Goal: Transaction & Acquisition: Purchase product/service

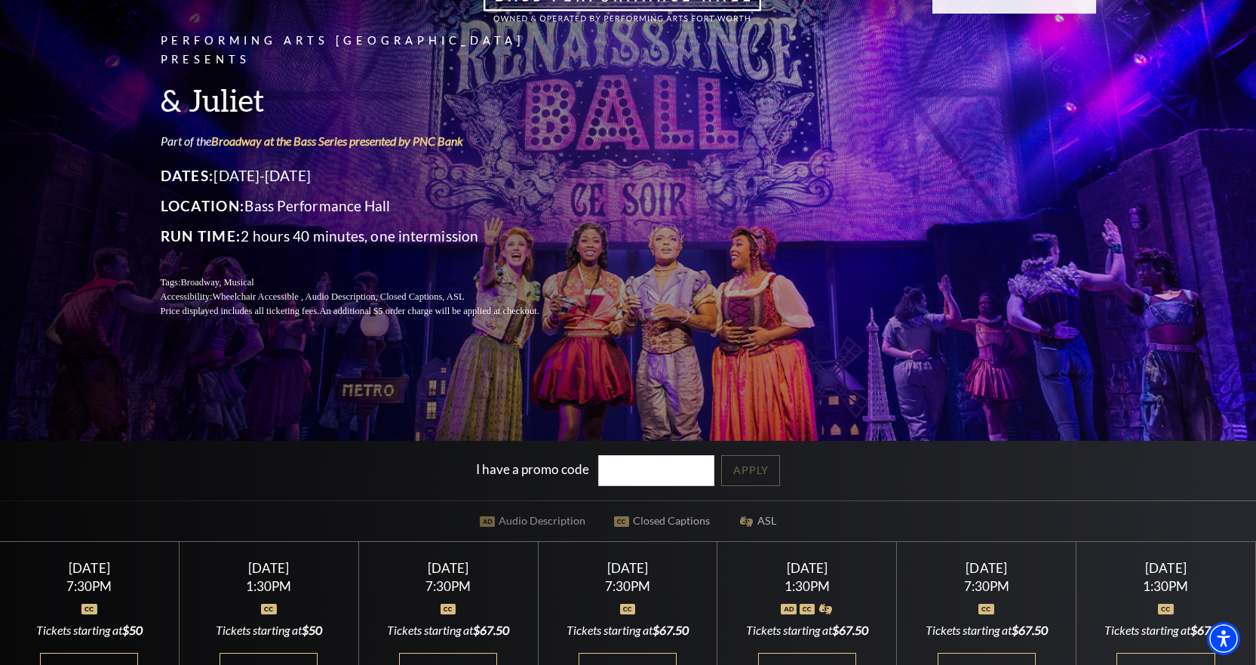
scroll to position [377, 0]
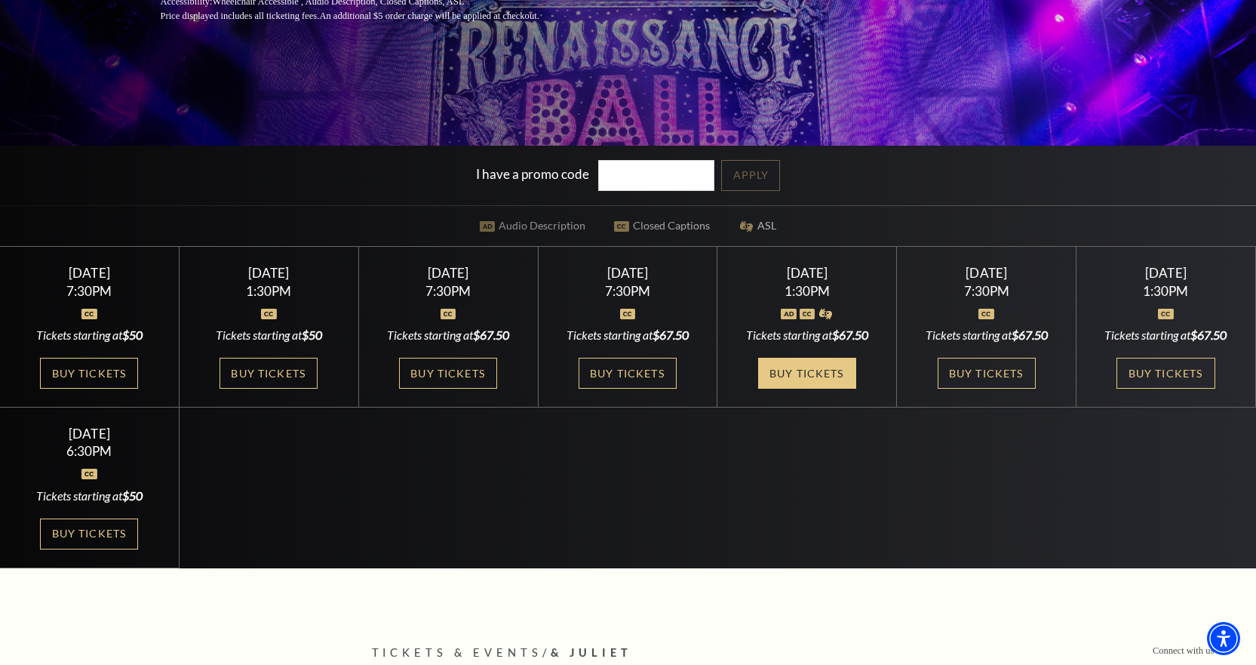
click at [826, 371] on link "Buy Tickets" at bounding box center [807, 373] width 98 height 31
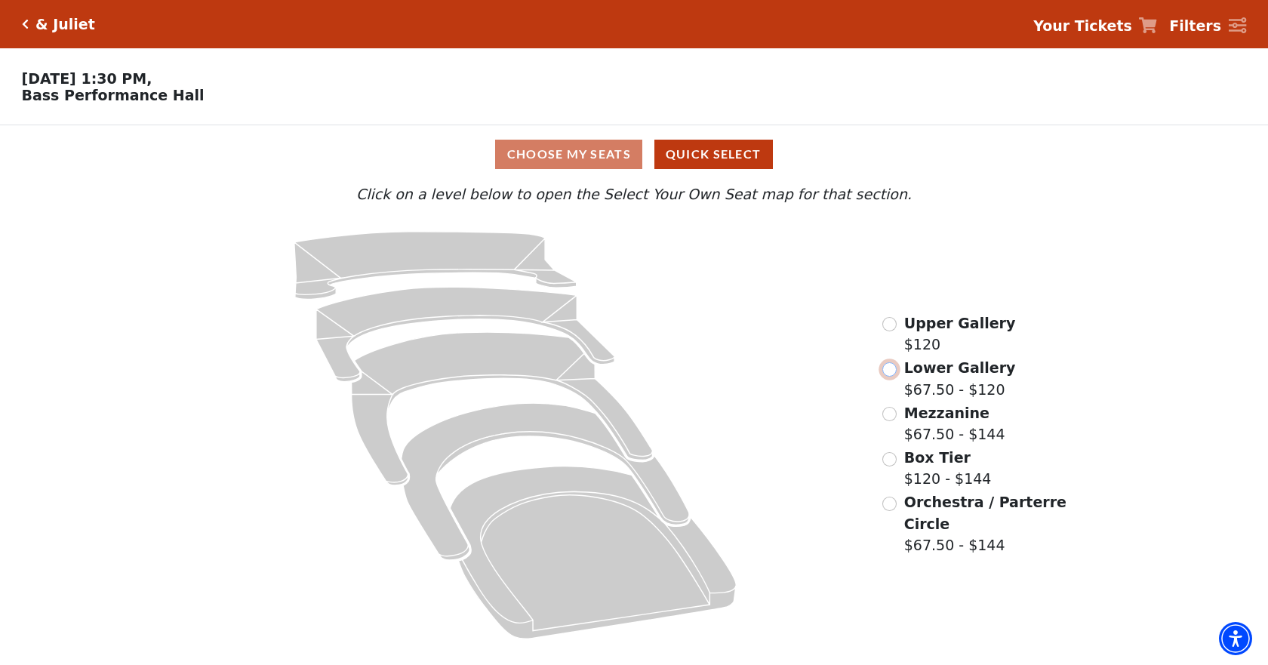
click at [884, 377] on input "Lower Gallery$67.50 - $120\a" at bounding box center [889, 369] width 14 height 14
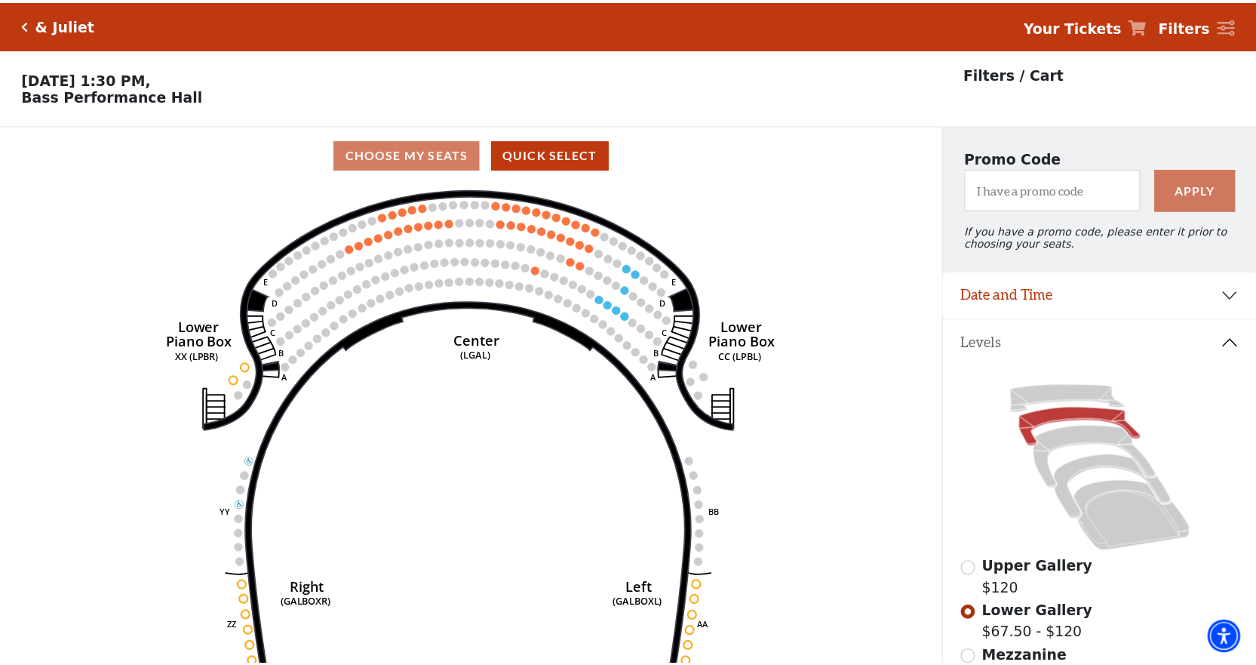
scroll to position [70, 0]
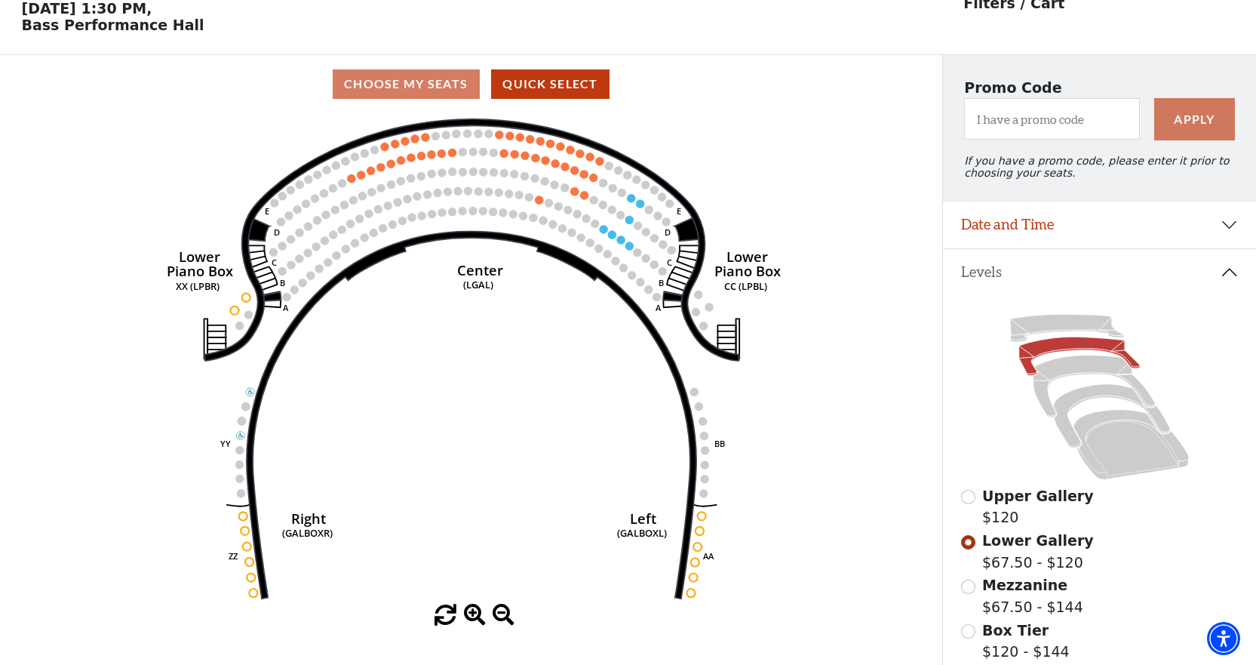
click at [967, 515] on div "Upper Gallery $120" at bounding box center [1100, 506] width 278 height 43
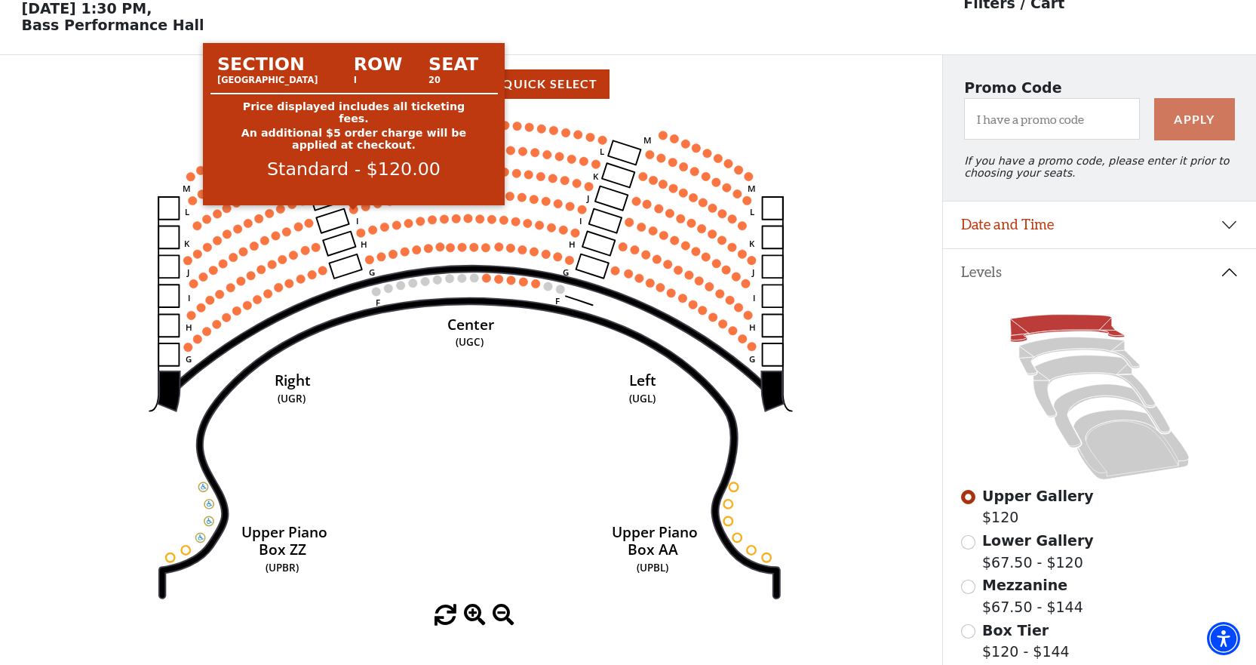
click at [354, 214] on circle at bounding box center [353, 209] width 9 height 9
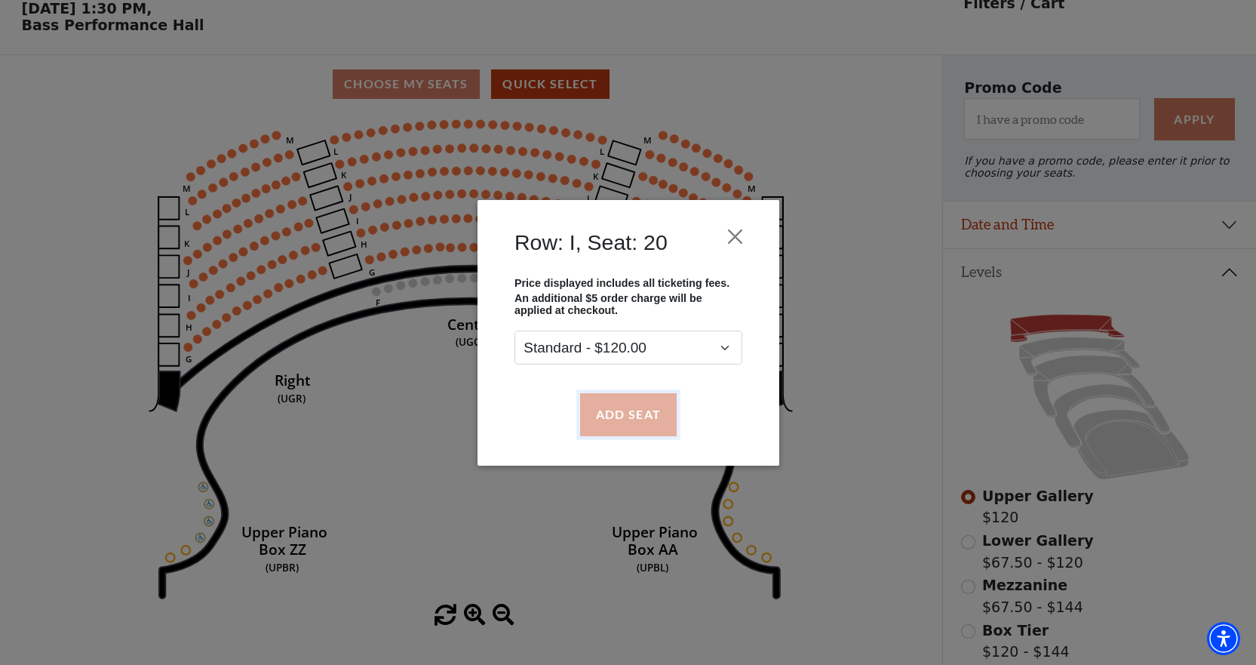
click at [602, 412] on button "Add Seat" at bounding box center [628, 414] width 97 height 42
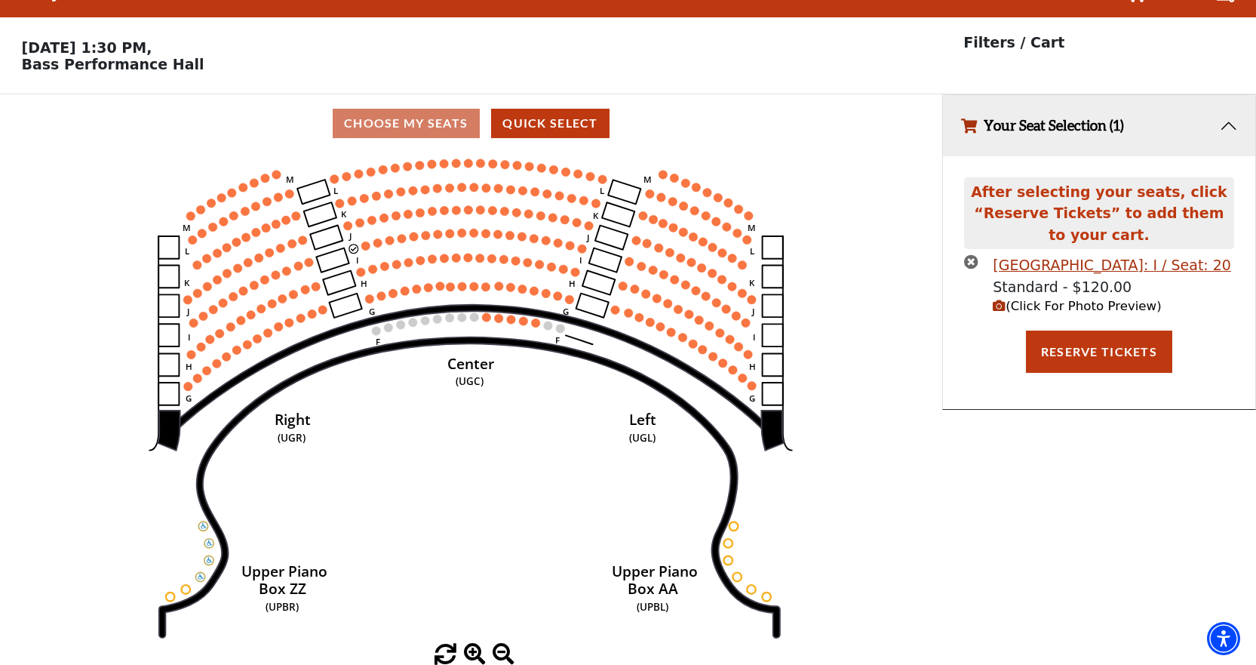
scroll to position [0, 0]
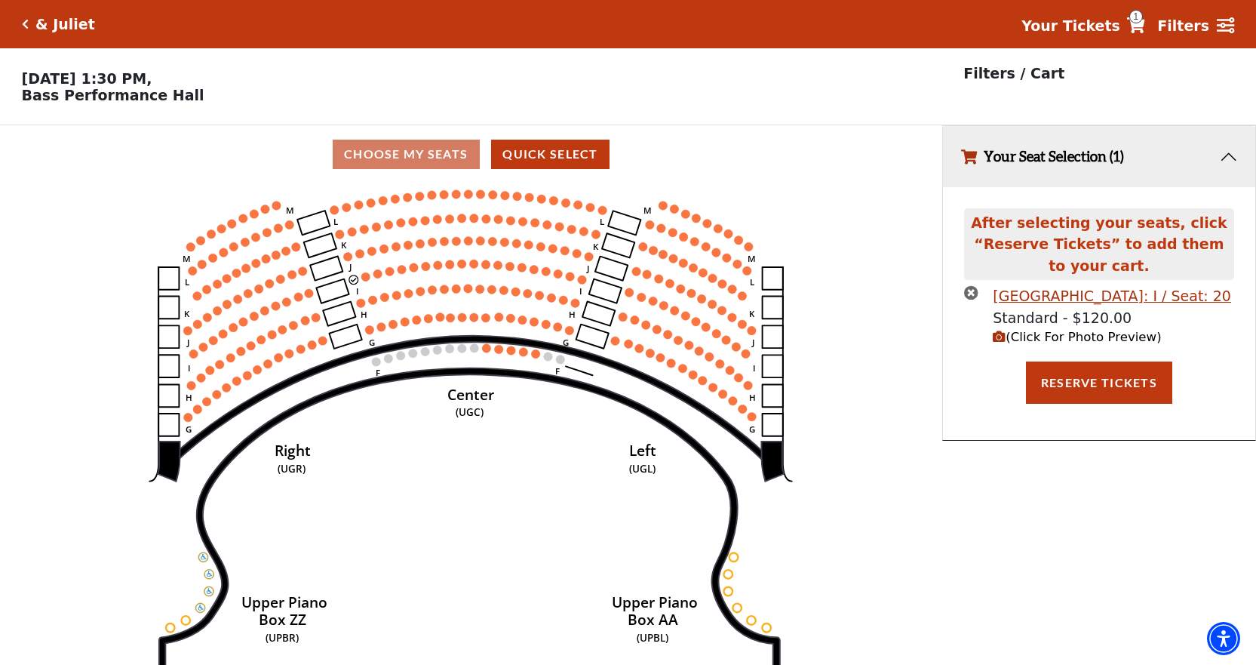
click at [362, 281] on circle at bounding box center [365, 276] width 9 height 9
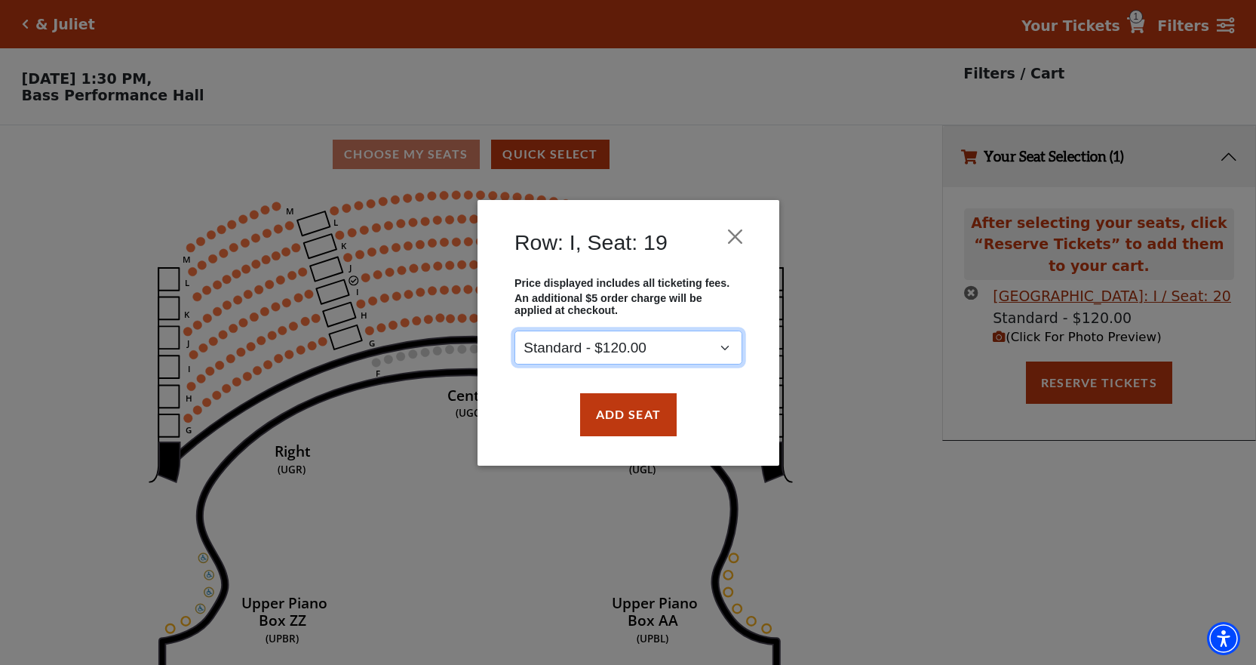
click at [627, 349] on select "Standard - $120.00" at bounding box center [629, 348] width 228 height 34
drag, startPoint x: 627, startPoint y: 349, endPoint x: 627, endPoint y: 361, distance: 11.3
click at [627, 349] on select "Standard - $120.00" at bounding box center [629, 348] width 228 height 34
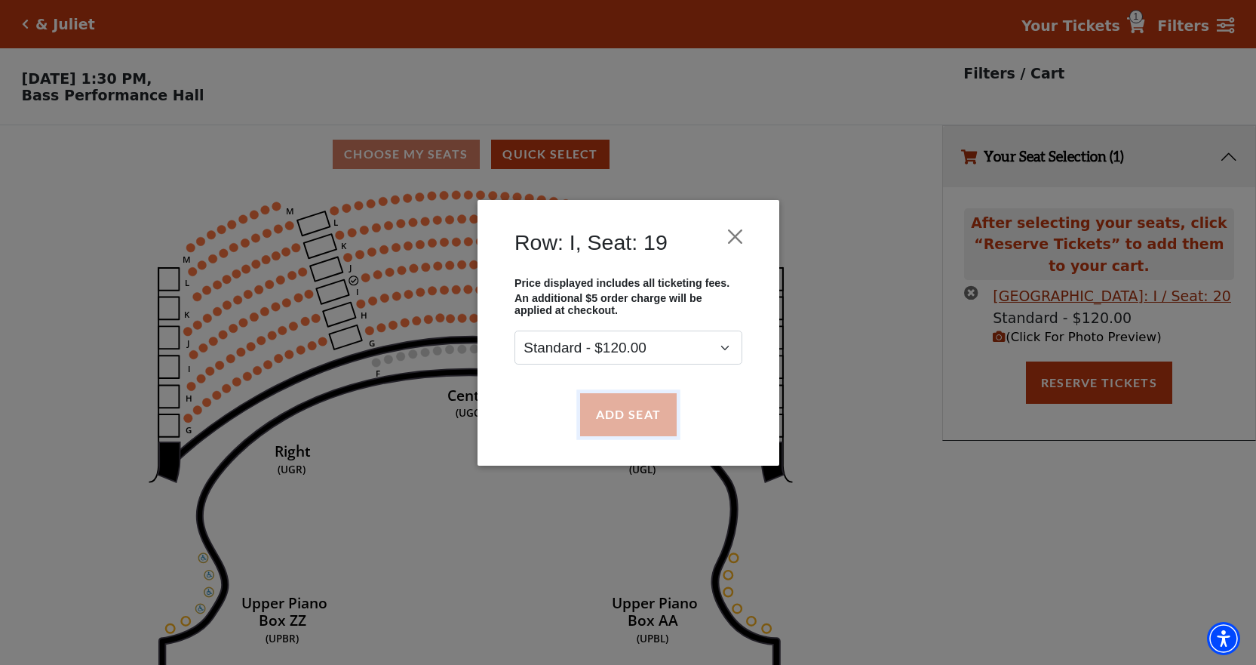
click at [630, 404] on button "Add Seat" at bounding box center [628, 414] width 97 height 42
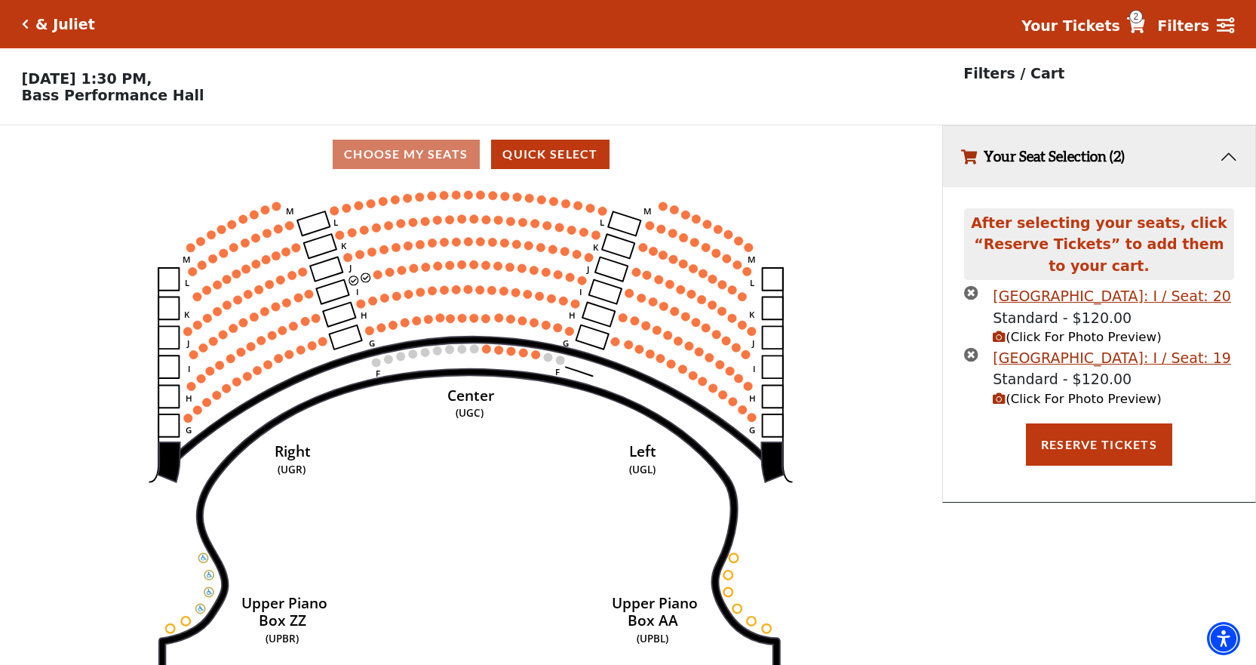
click at [374, 279] on circle at bounding box center [378, 274] width 9 height 9
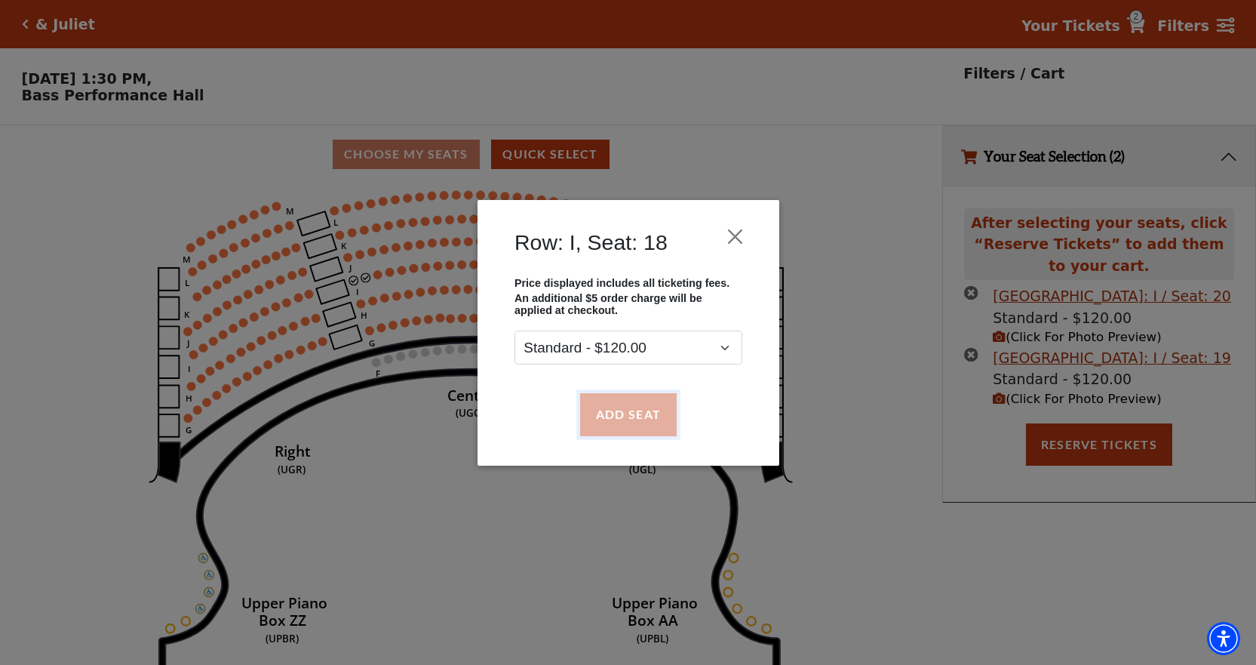
click at [597, 412] on button "Add Seat" at bounding box center [628, 414] width 97 height 42
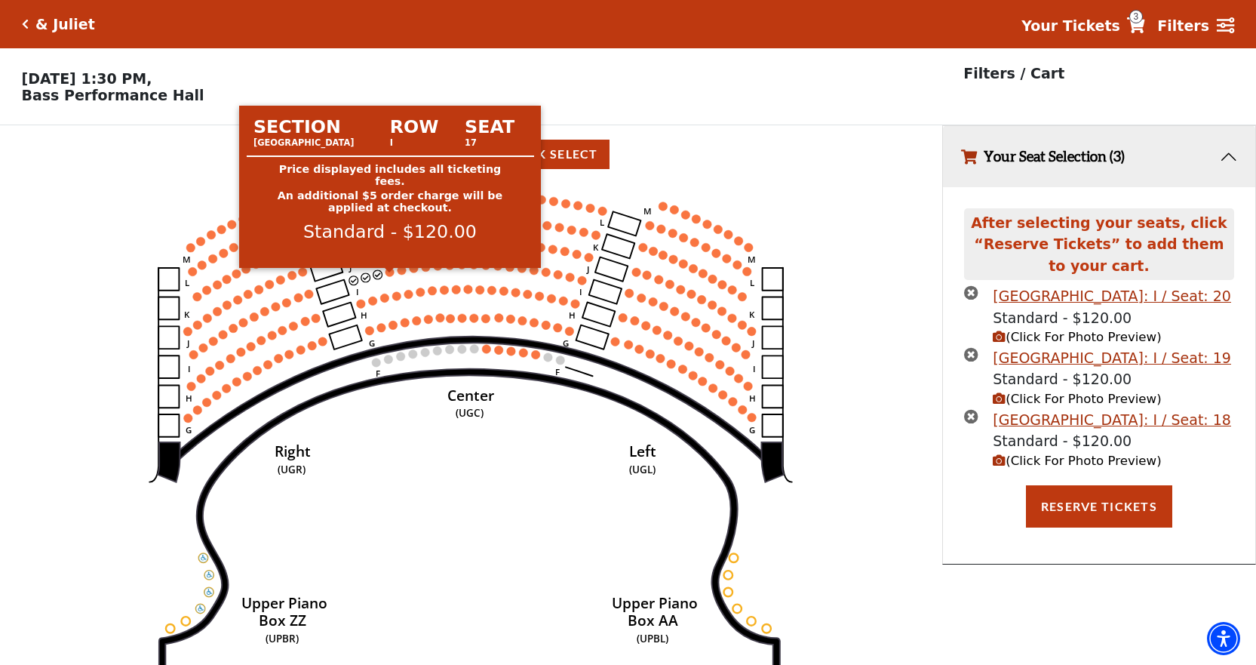
click at [387, 277] on circle at bounding box center [390, 272] width 9 height 9
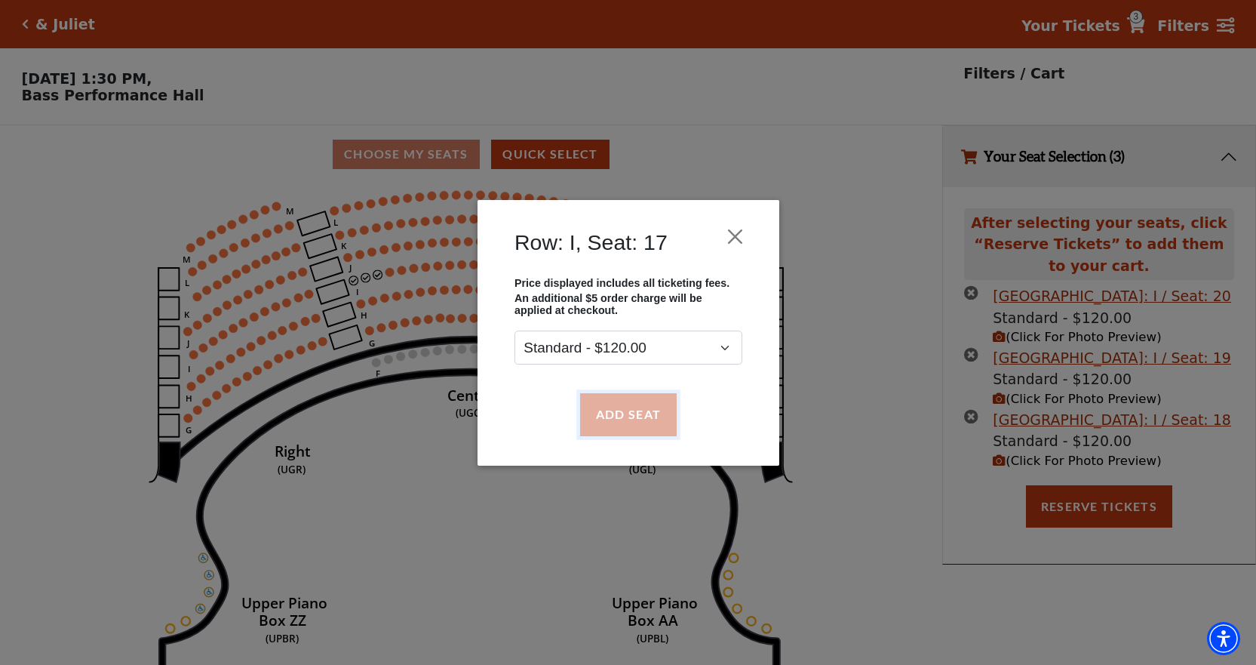
click at [599, 406] on button "Add Seat" at bounding box center [628, 414] width 97 height 42
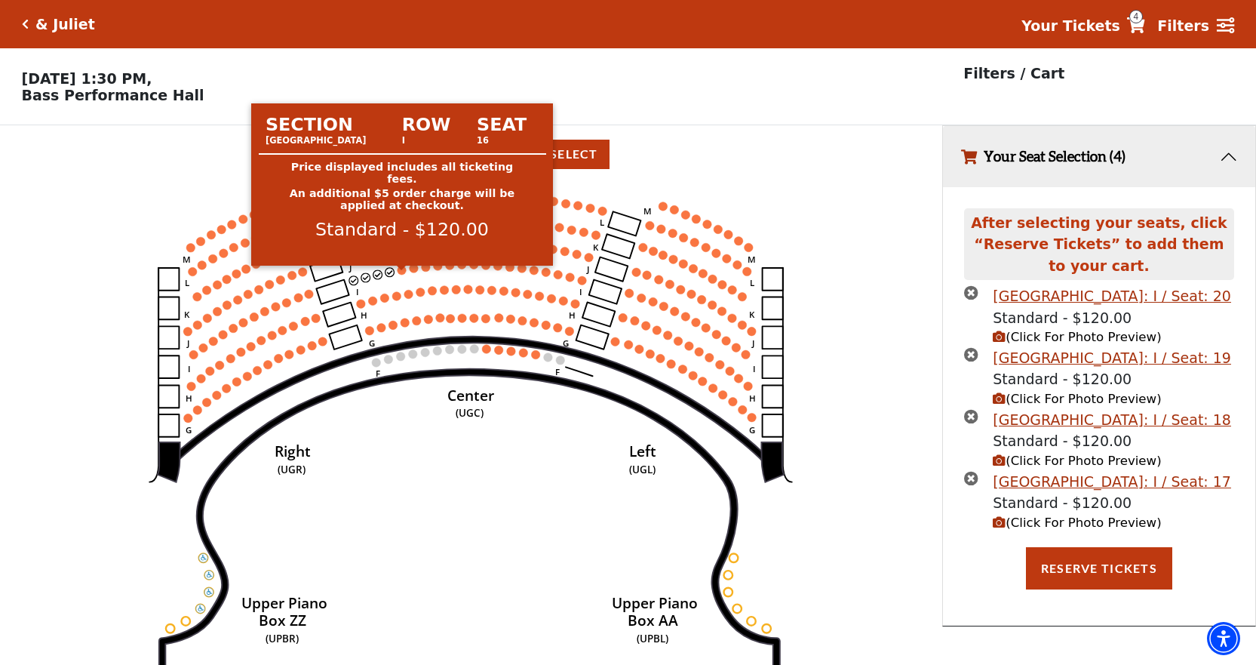
click at [401, 275] on circle at bounding box center [402, 270] width 9 height 9
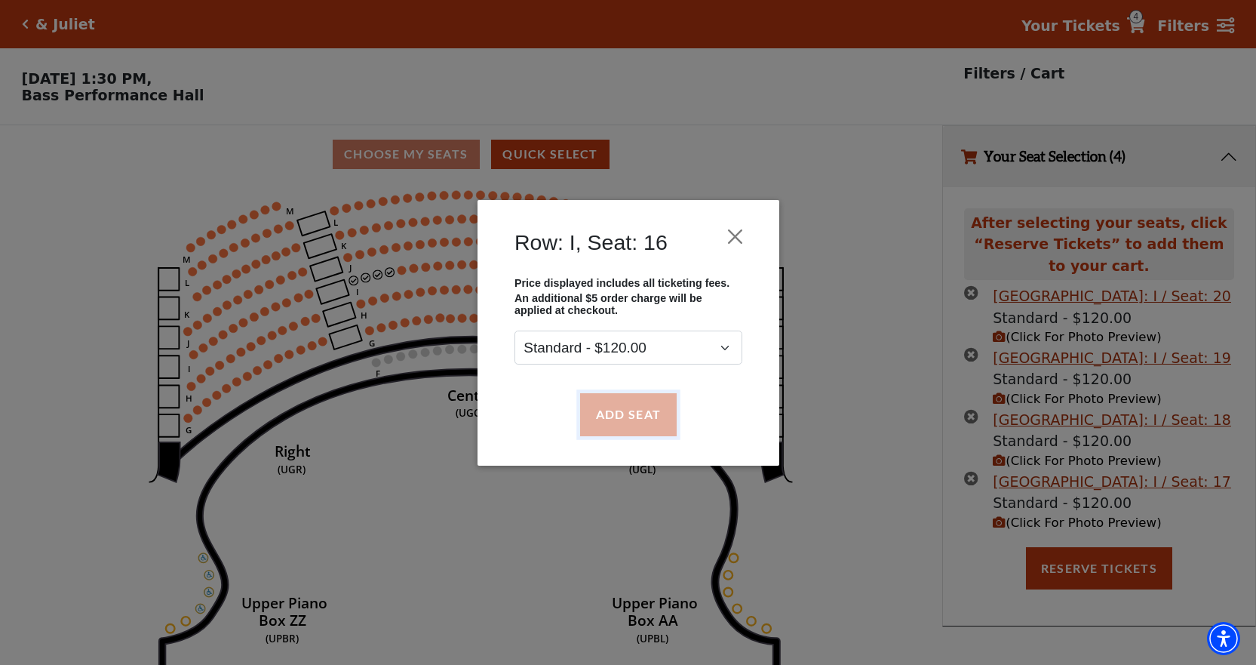
click at [608, 416] on button "Add Seat" at bounding box center [628, 414] width 97 height 42
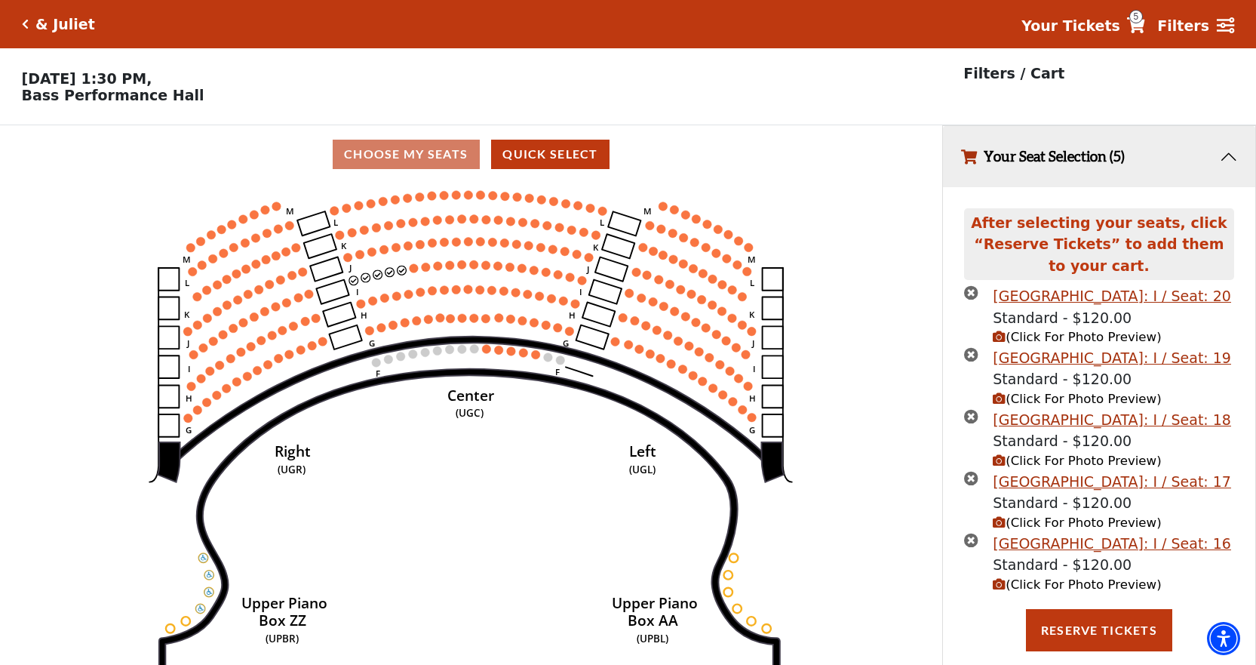
click at [416, 272] on circle at bounding box center [414, 267] width 9 height 9
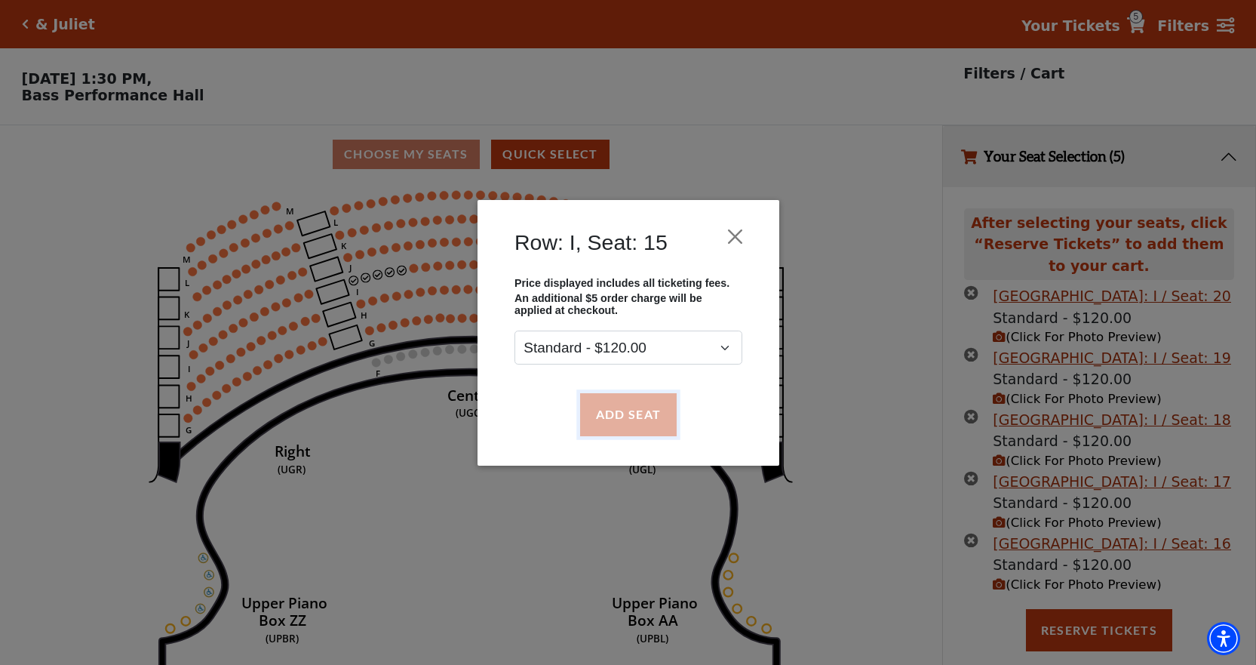
click at [594, 414] on button "Add Seat" at bounding box center [628, 414] width 97 height 42
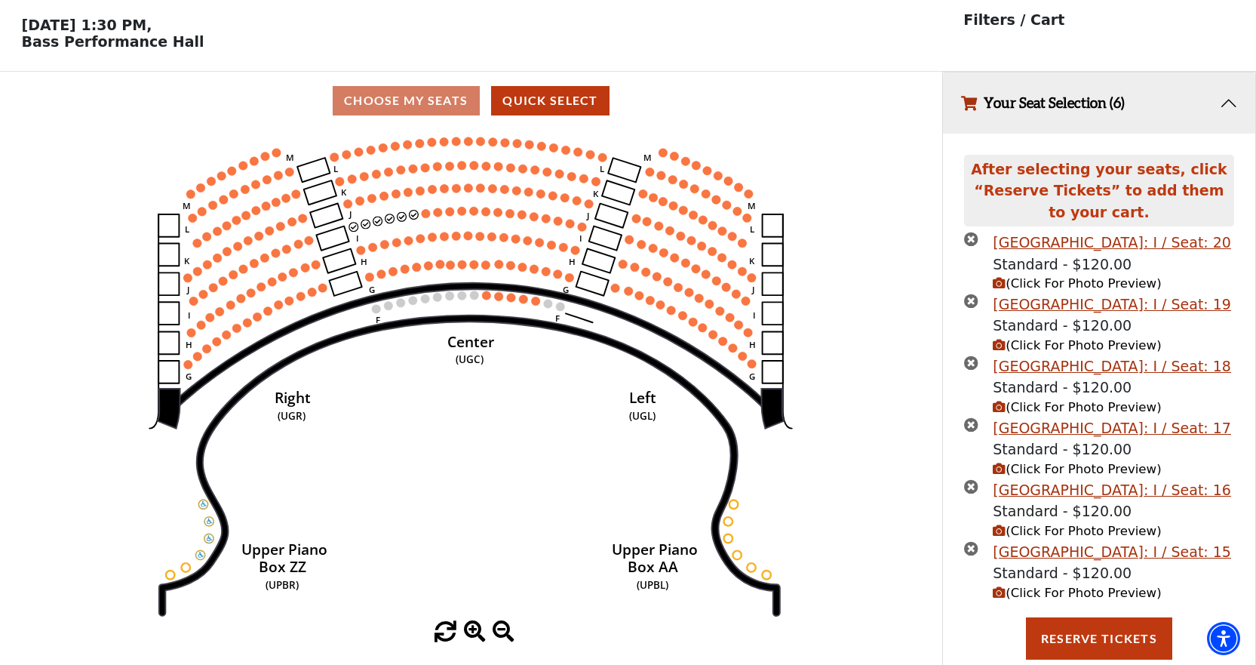
scroll to position [54, 0]
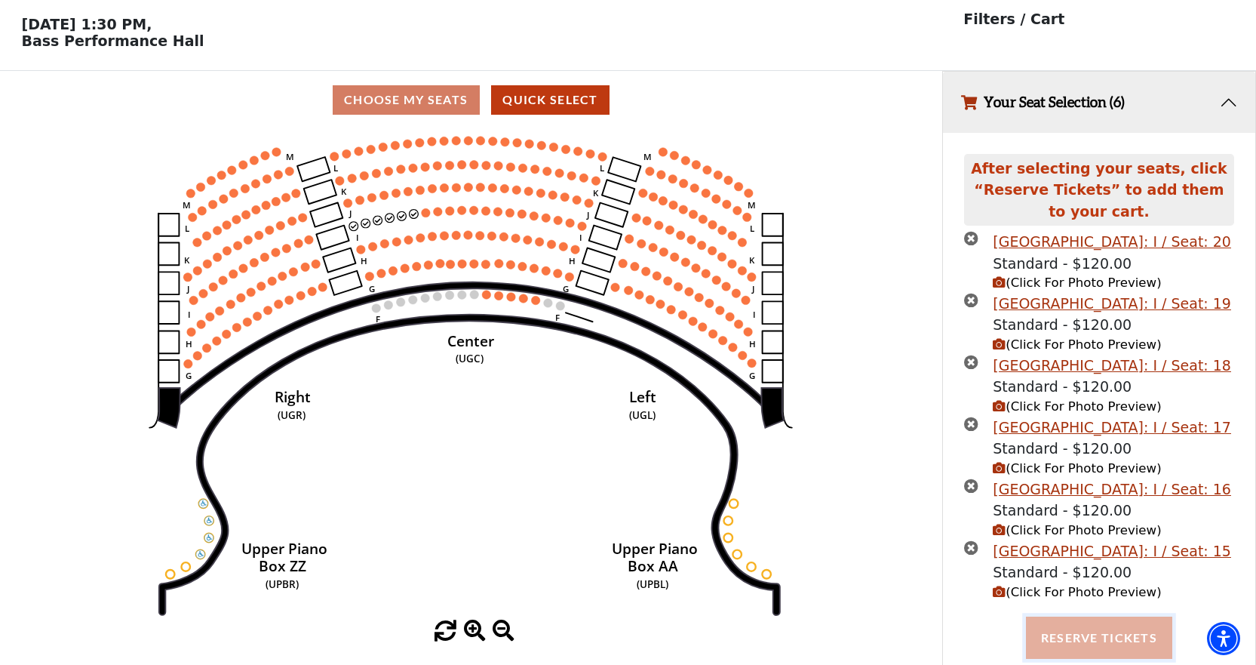
click at [1123, 652] on button "Reserve Tickets" at bounding box center [1099, 638] width 146 height 42
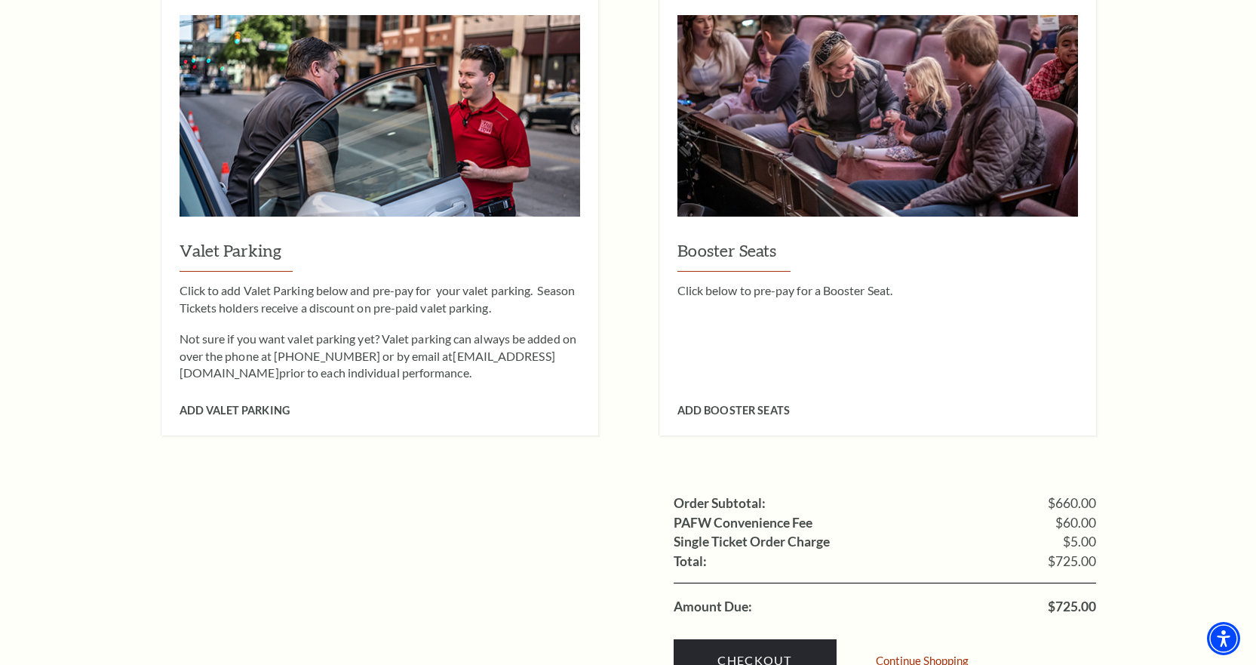
scroll to position [1509, 0]
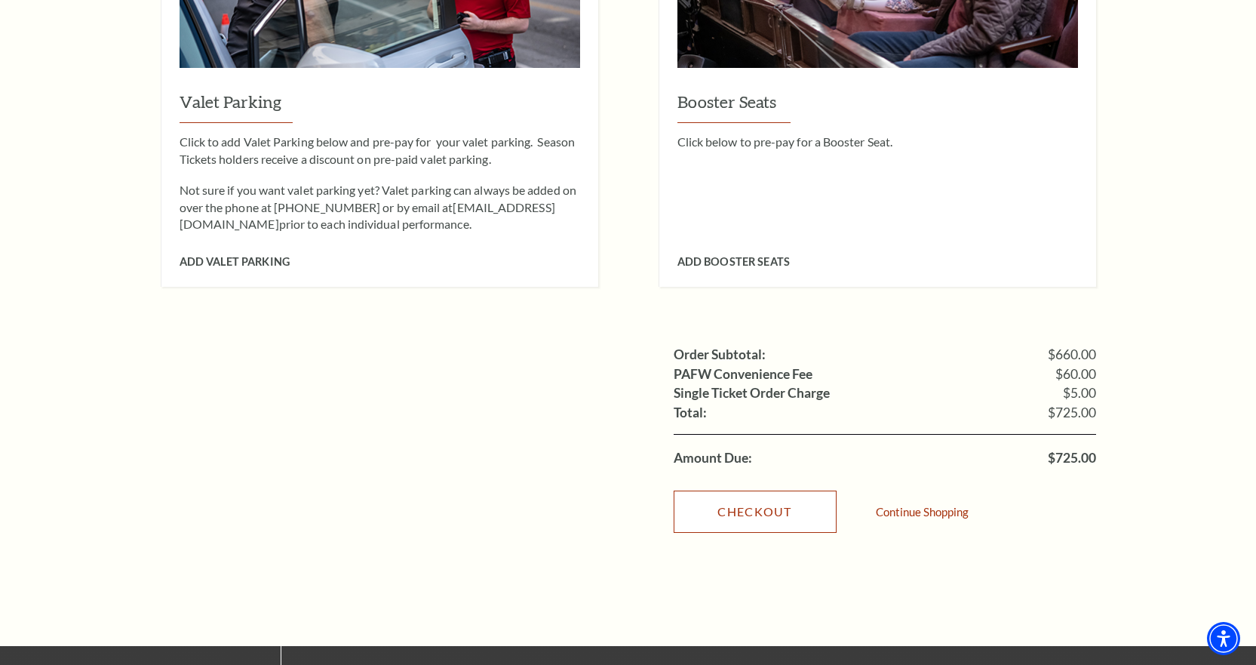
click at [764, 490] on link "Checkout" at bounding box center [755, 511] width 163 height 42
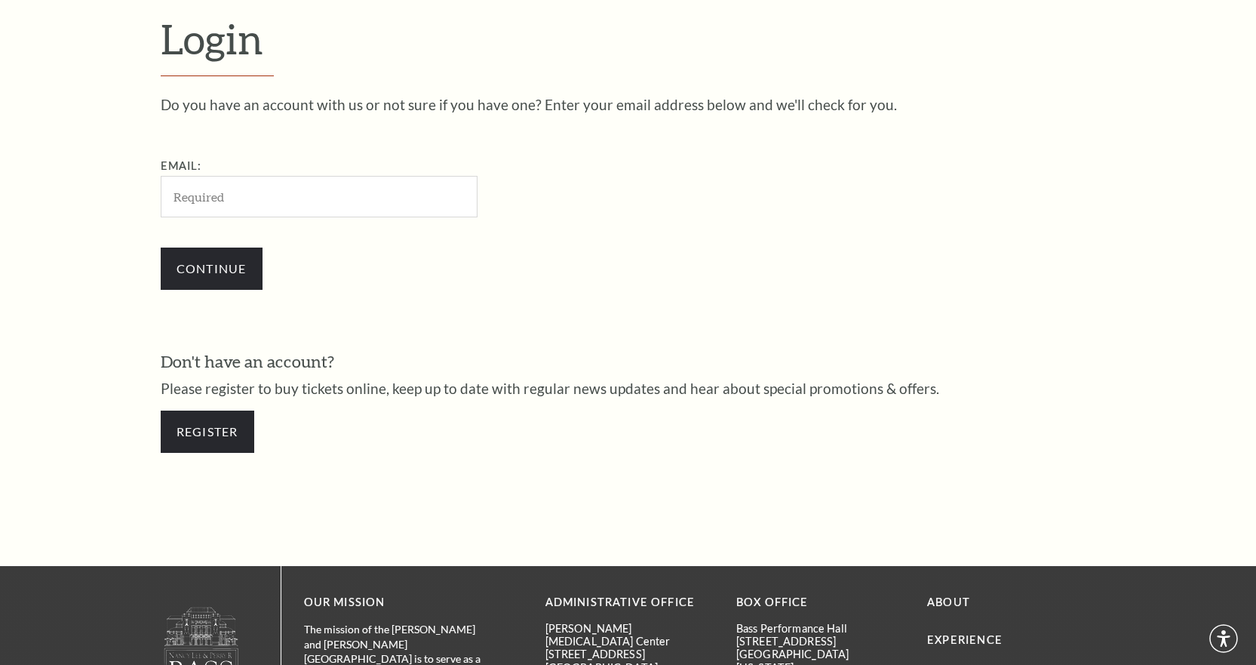
scroll to position [469, 0]
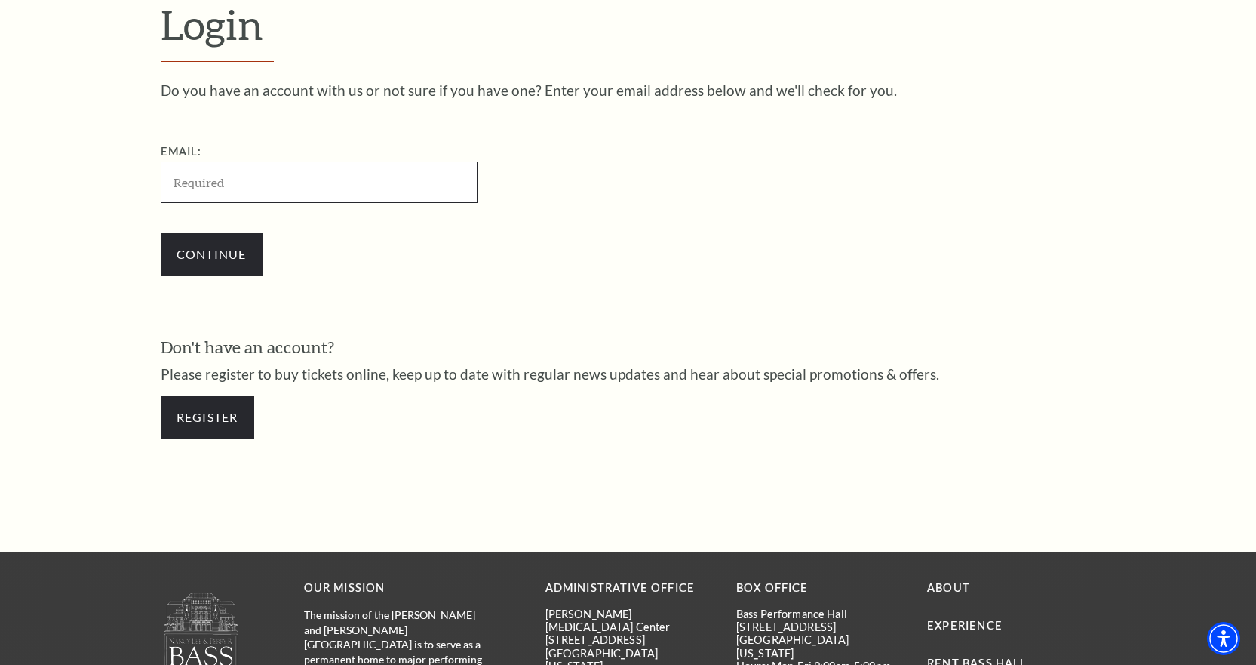
click at [280, 174] on input "Email:" at bounding box center [319, 182] width 317 height 42
paste input "csungreek@gmail.com"
type input "csungreek@gmail.com"
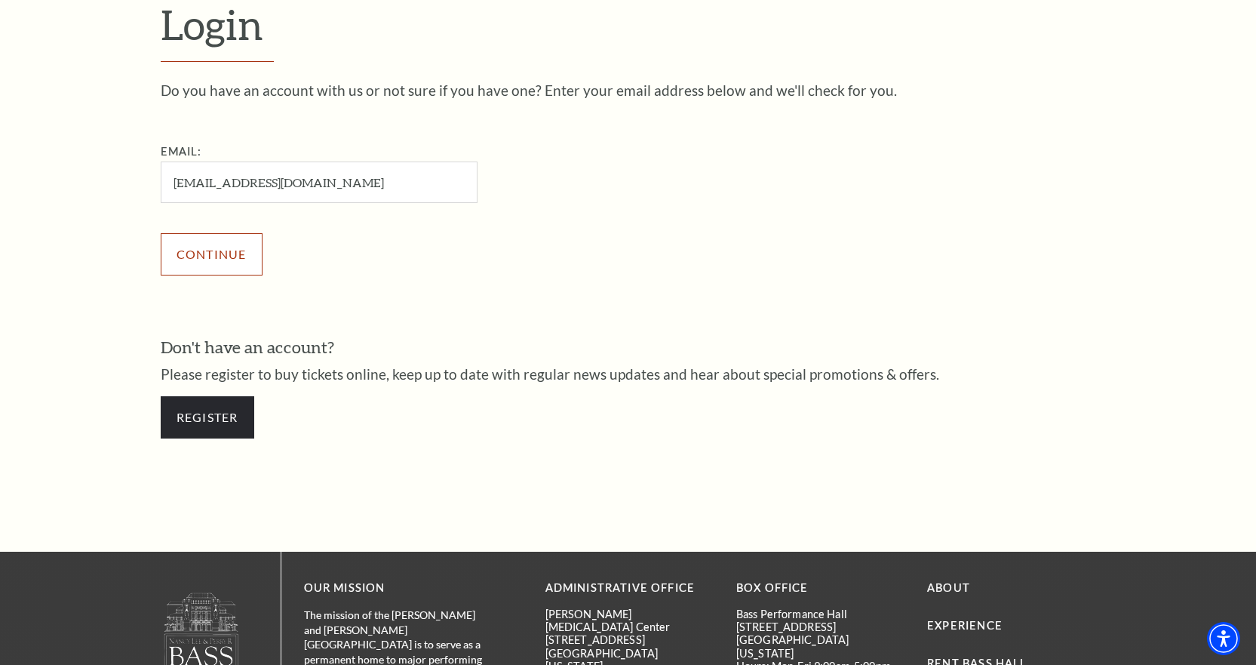
click at [218, 267] on input "Continue" at bounding box center [212, 254] width 102 height 42
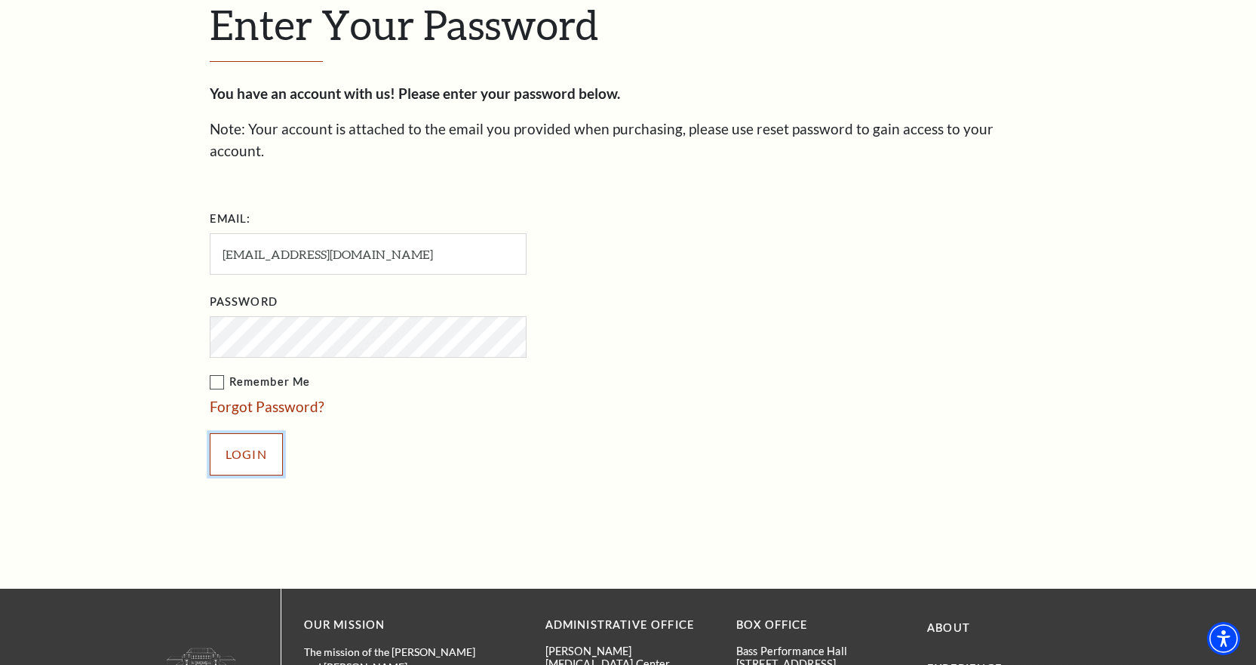
click at [265, 433] on input "Login" at bounding box center [246, 454] width 73 height 42
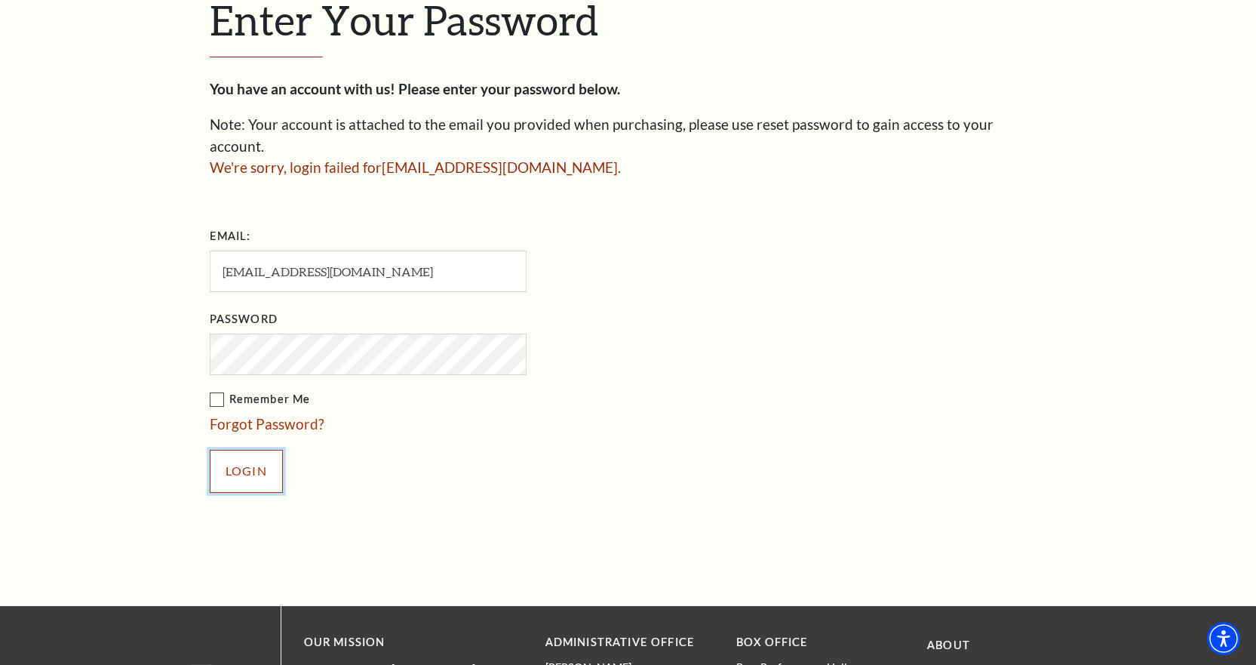
click at [243, 456] on input "Login" at bounding box center [246, 471] width 73 height 42
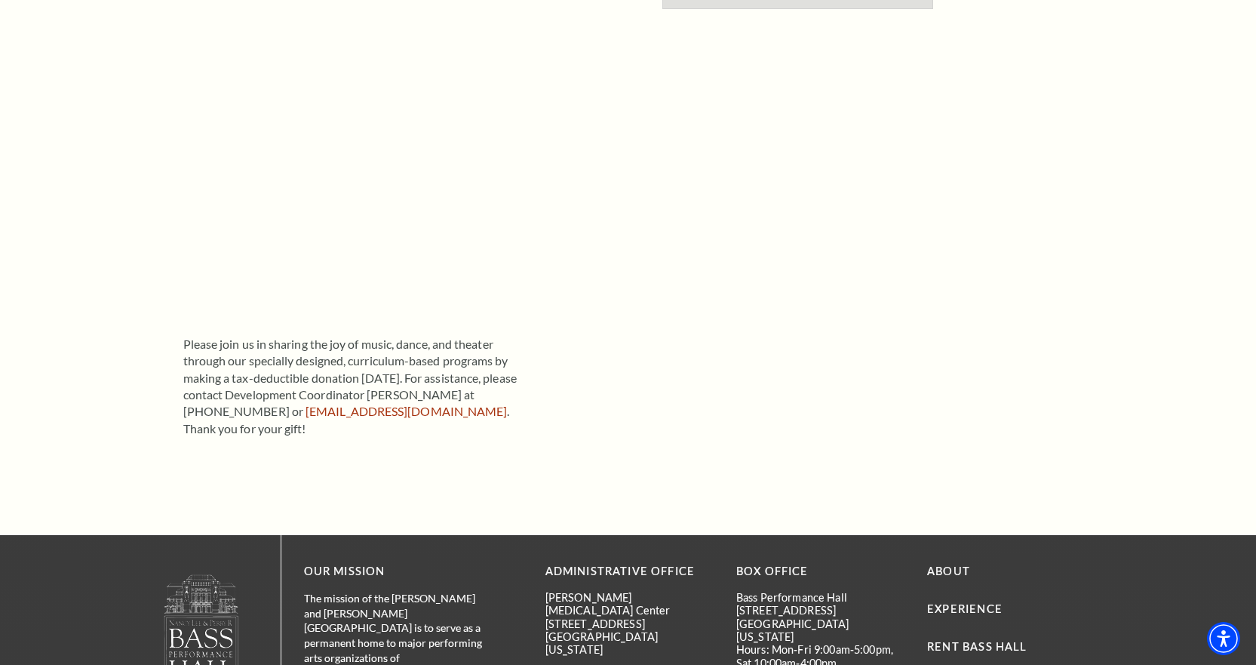
scroll to position [302, 0]
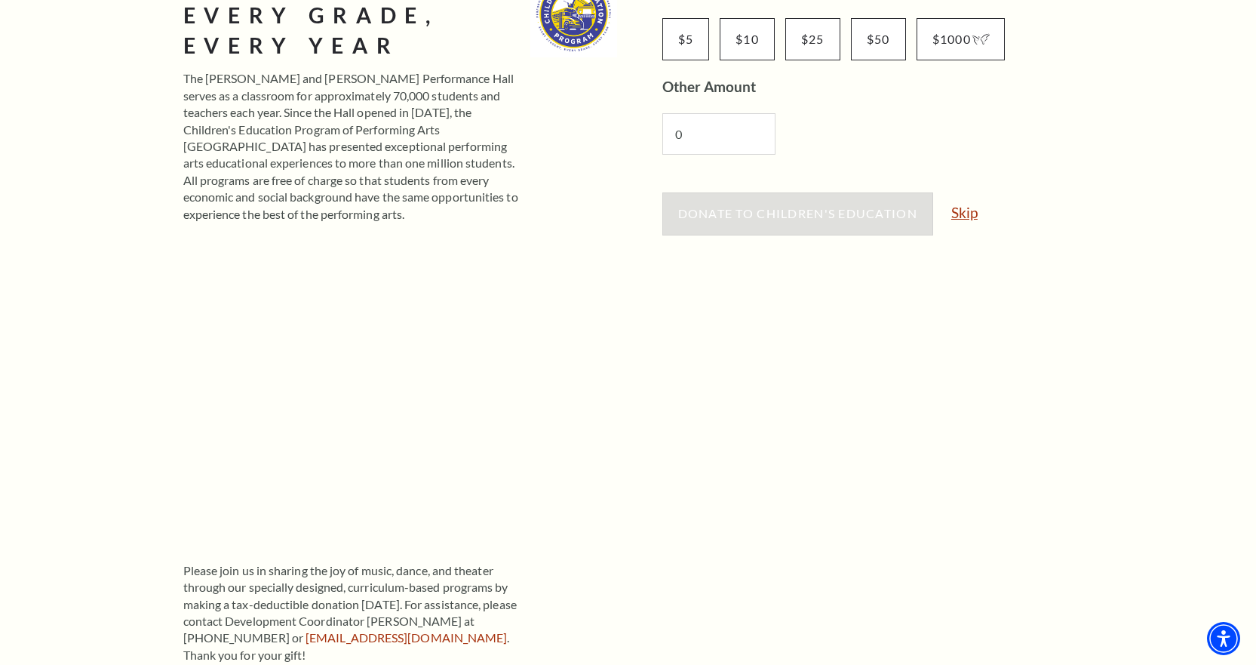
click at [970, 205] on link "Skip" at bounding box center [965, 212] width 26 height 14
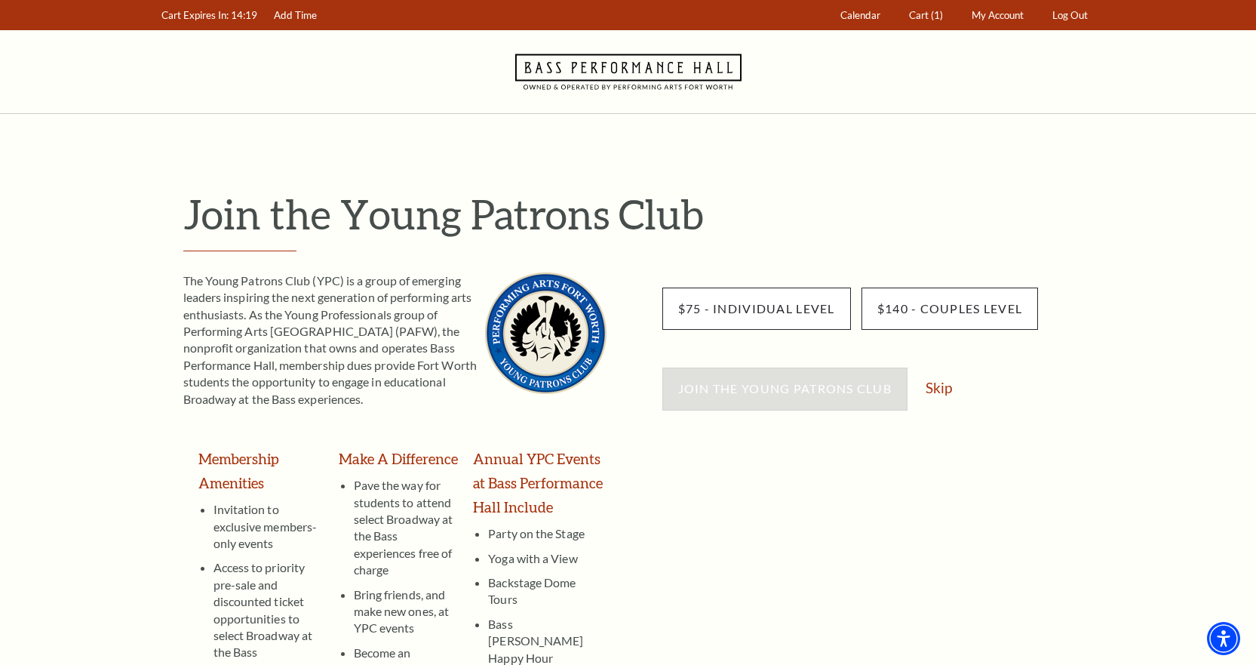
click at [958, 391] on div "Join the Young Patrons Club Skip" at bounding box center [880, 395] width 434 height 57
click at [942, 392] on link "Skip" at bounding box center [939, 387] width 26 height 14
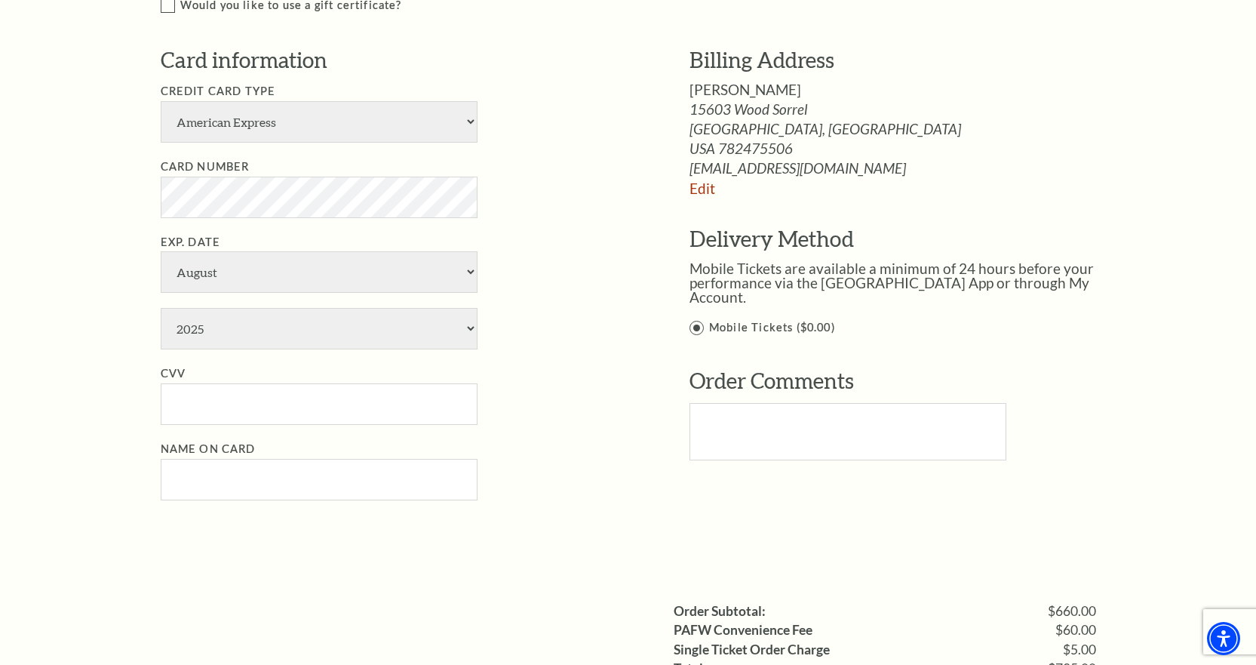
scroll to position [981, 0]
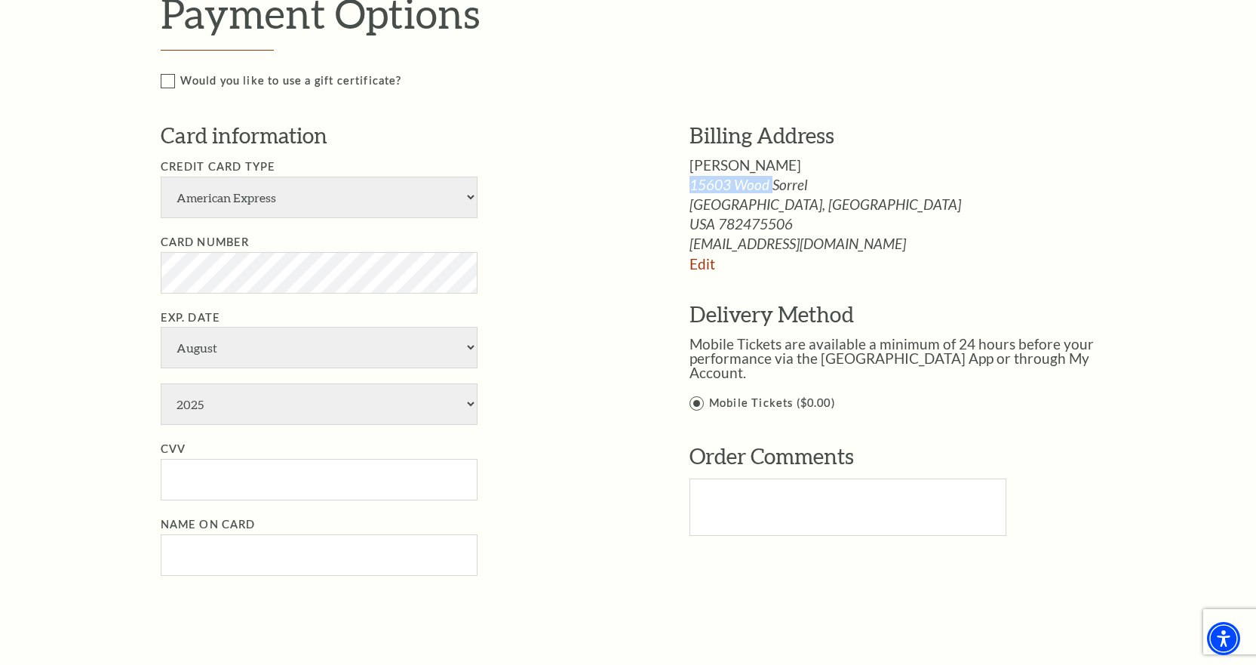
drag, startPoint x: 770, startPoint y: 184, endPoint x: 687, endPoint y: 185, distance: 83.0
click at [687, 185] on div "Billing Address [PERSON_NAME] [STREET_ADDRESS] [GEOGRAPHIC_DATA], [GEOGRAPHIC_D…" at bounding box center [886, 339] width 484 height 437
copy span "15603 Wood"
drag, startPoint x: 295, startPoint y: 197, endPoint x: 294, endPoint y: 204, distance: 7.7
click at [295, 197] on select "American Express Visa Master Card Discover" at bounding box center [319, 198] width 317 height 42
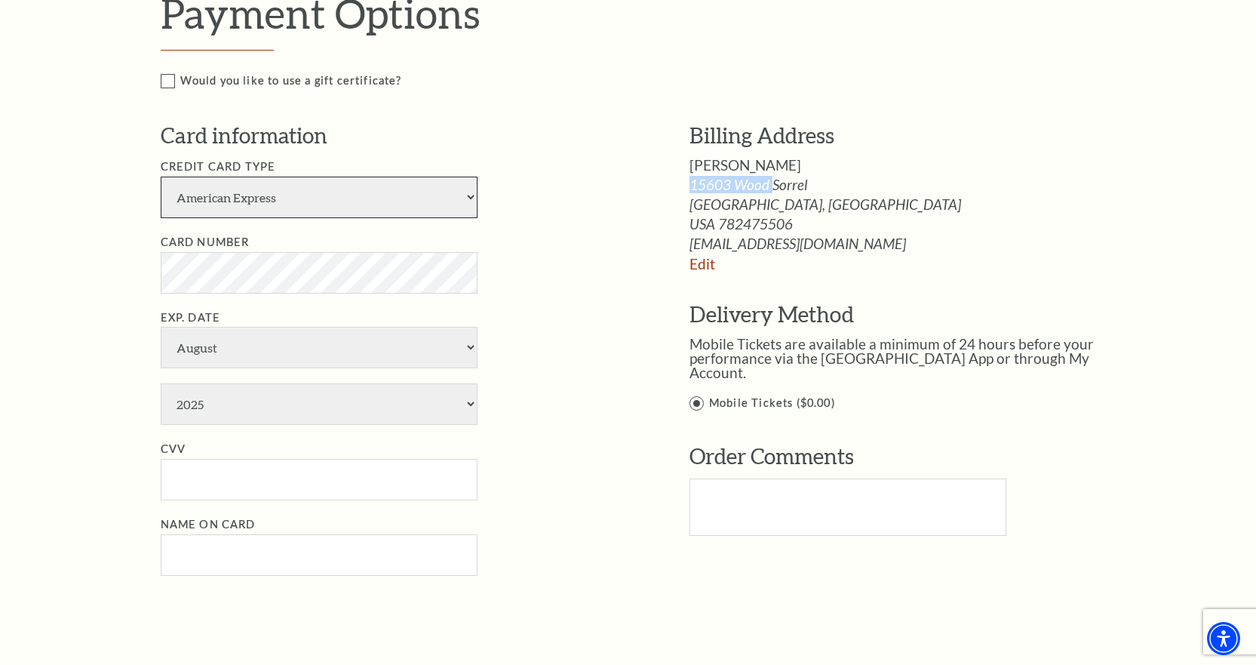
select select "25"
click at [161, 177] on select "American Express Visa Master Card Discover" at bounding box center [319, 198] width 317 height 42
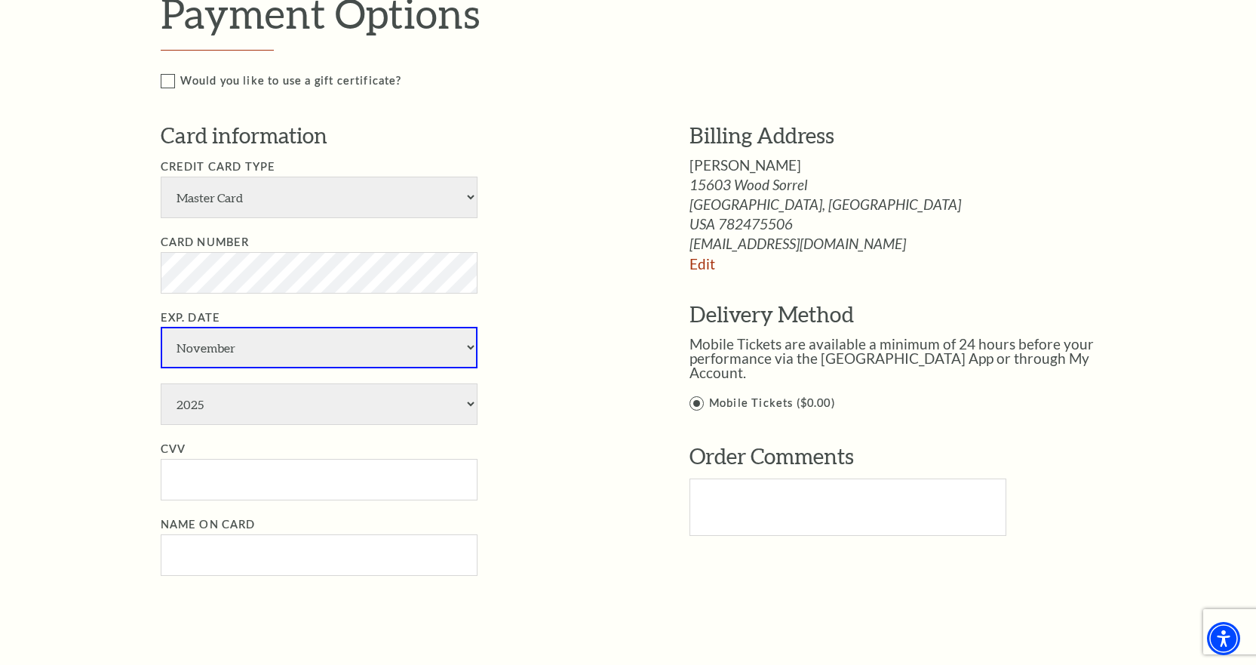
select select "12"
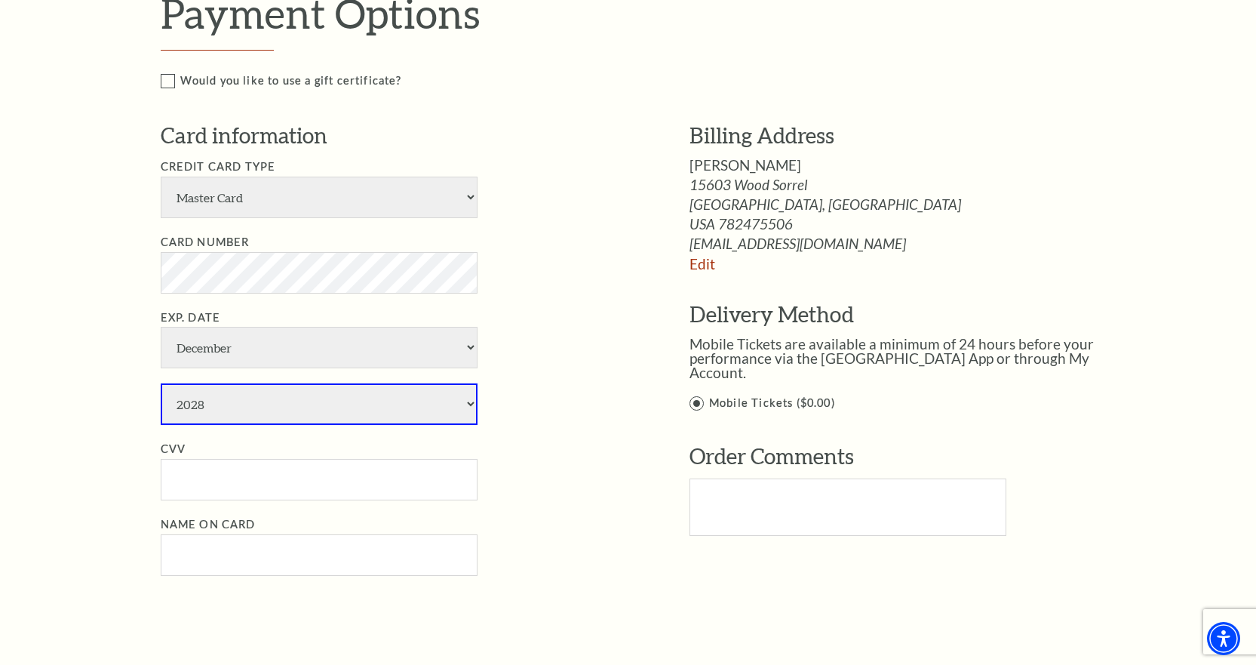
select select "2029"
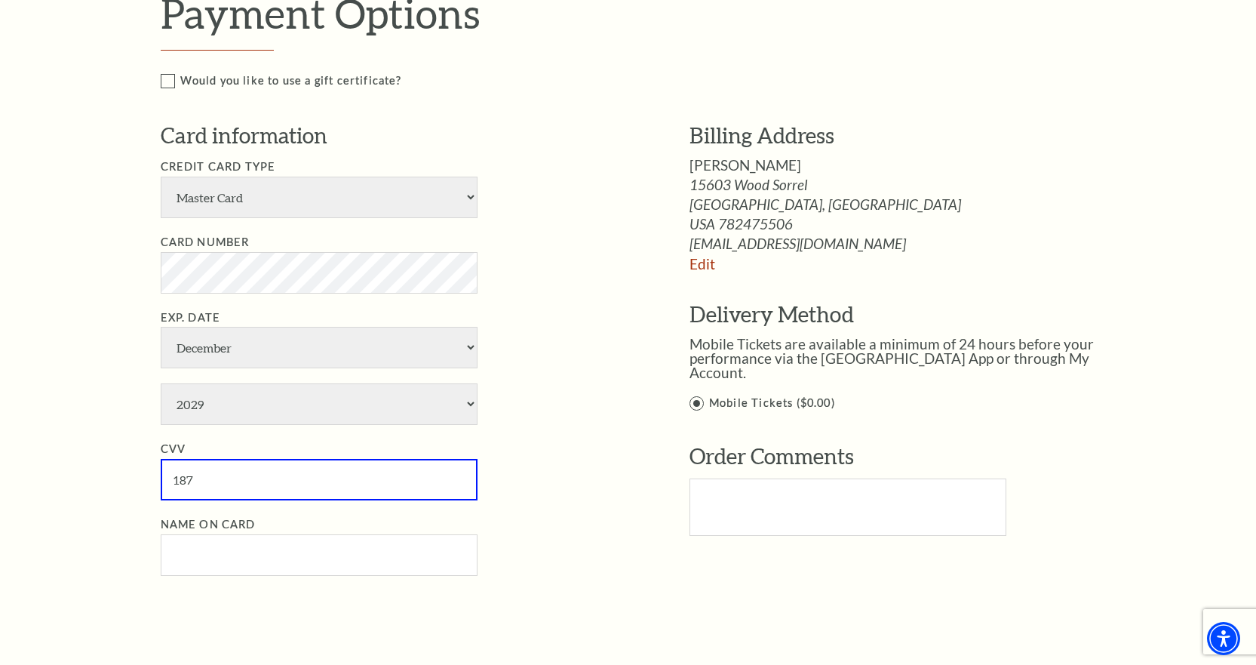
type input "187"
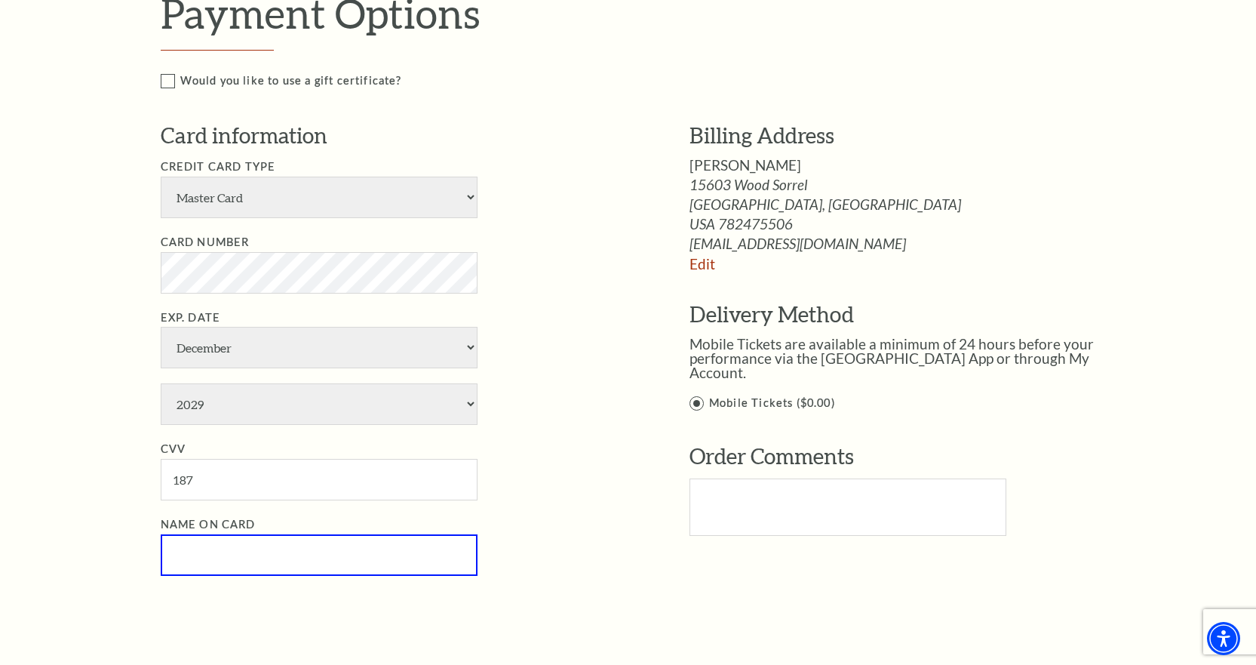
click at [321, 543] on input "Name on Card" at bounding box center [319, 555] width 317 height 42
drag, startPoint x: 241, startPoint y: 559, endPoint x: 254, endPoint y: 556, distance: 12.4
click at [242, 558] on input "anthony matanto" at bounding box center [319, 555] width 317 height 42
click at [367, 555] on input "anthony maranto" at bounding box center [319, 555] width 317 height 42
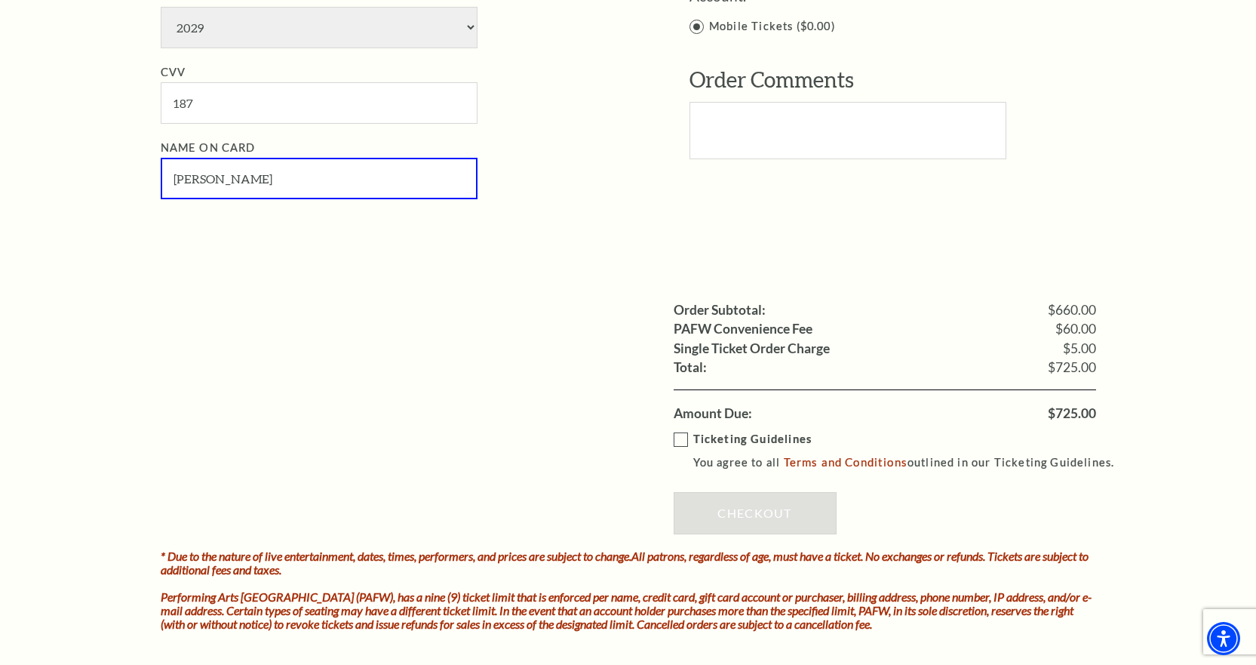
scroll to position [1358, 0]
type input "anthony maranto"
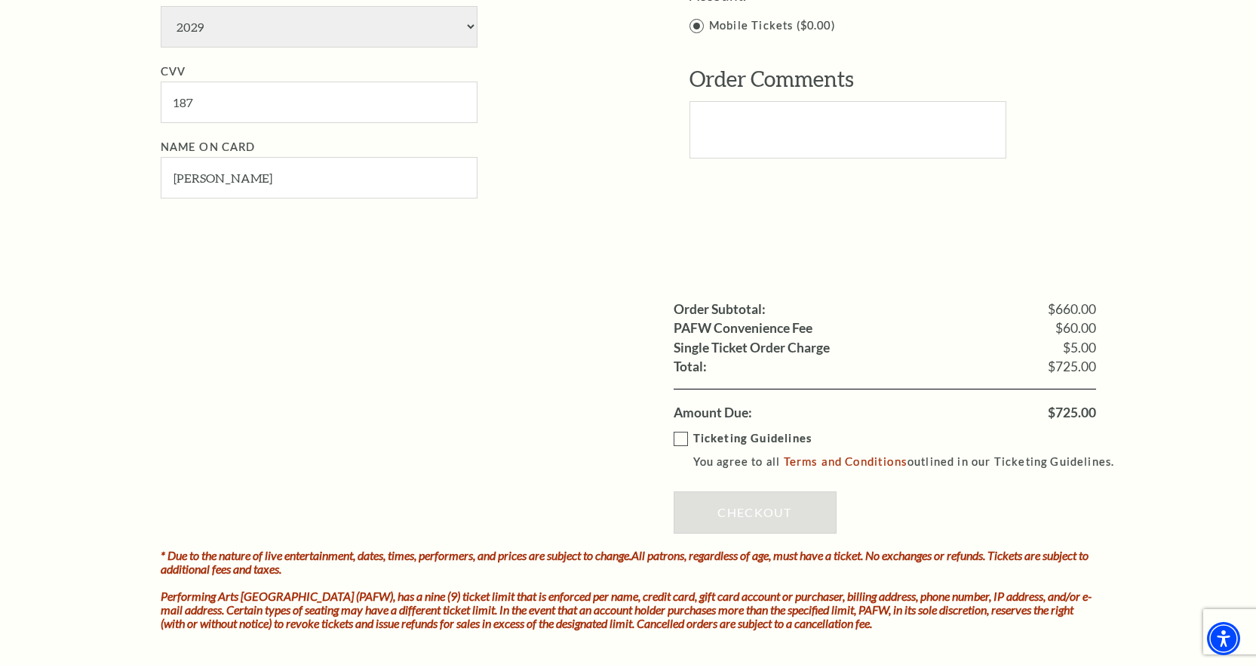
click at [687, 441] on label "Ticketing Guidelines You agree to all Terms and Conditions outlined in our Tick…" at bounding box center [901, 450] width 455 height 42
click at [0, 0] on input "Ticketing Guidelines You agree to all Terms and Conditions outlined in our Tick…" at bounding box center [0, 0] width 0 height 0
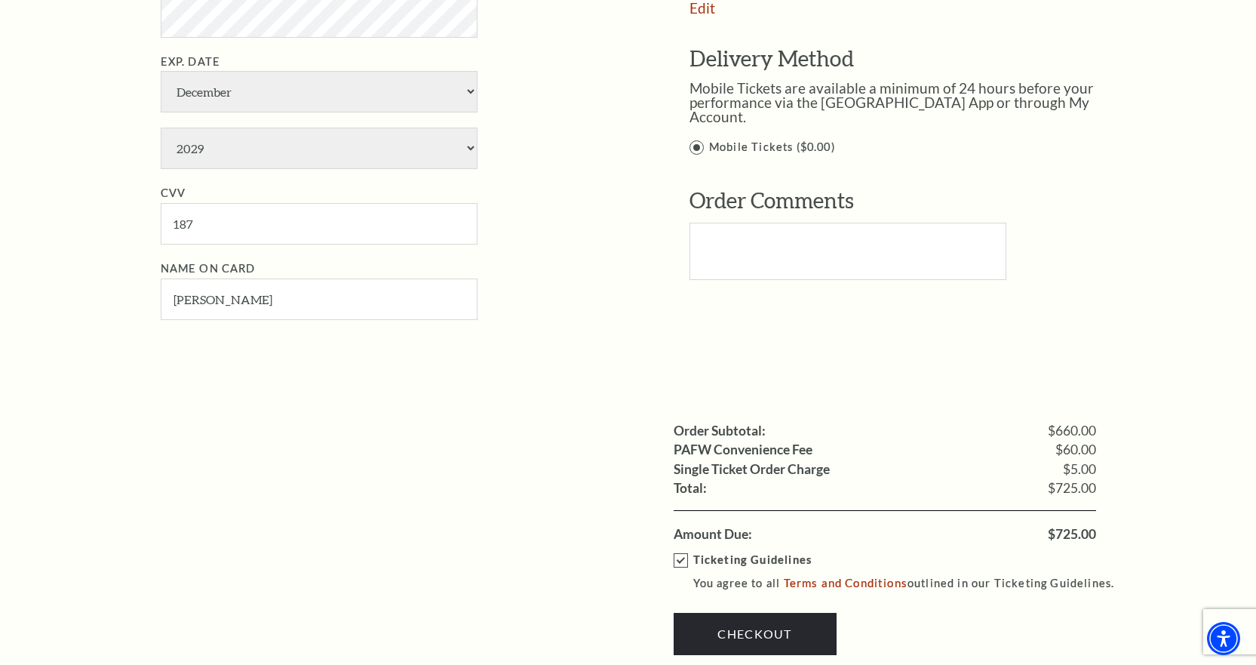
scroll to position [1283, 0]
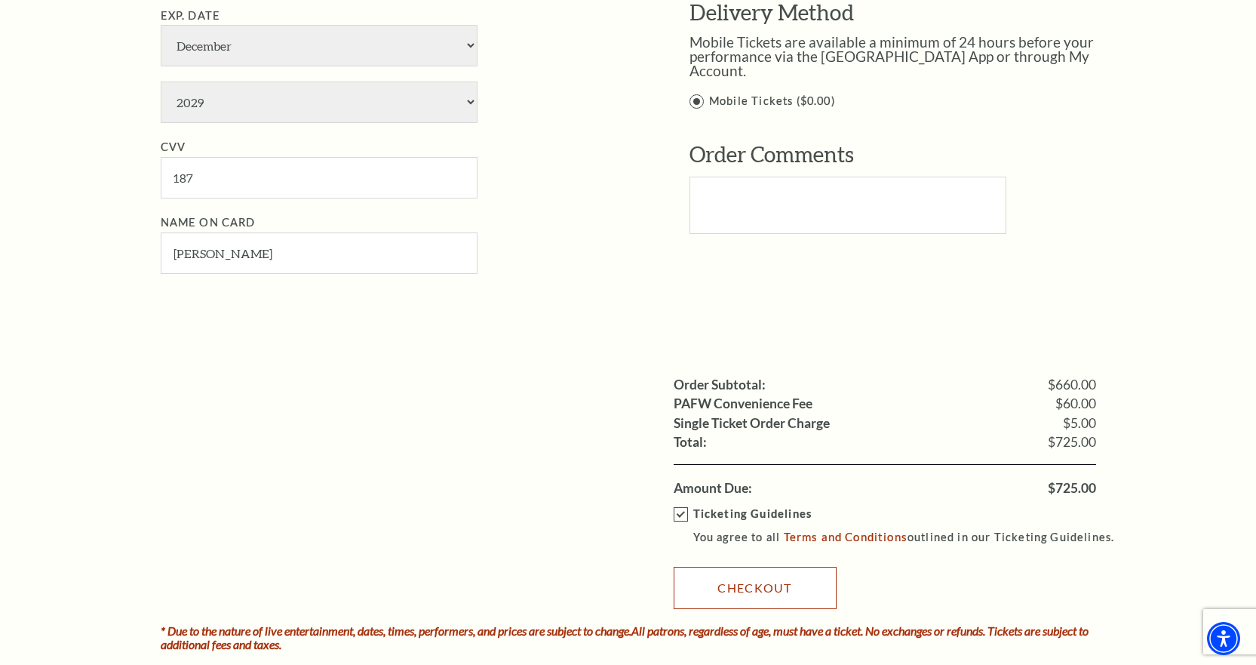
click at [733, 584] on link "Checkout" at bounding box center [755, 588] width 163 height 42
